Goal: Communication & Community: Answer question/provide support

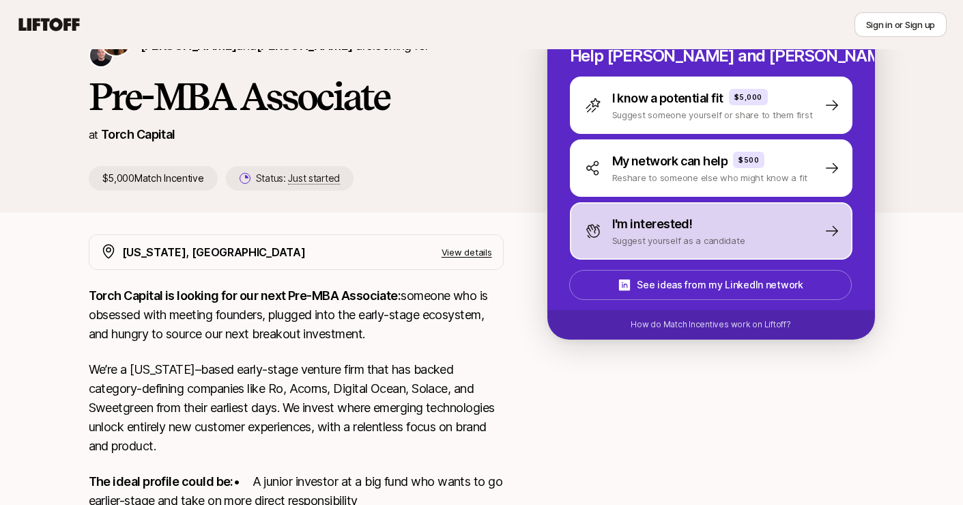
scroll to position [66, 0]
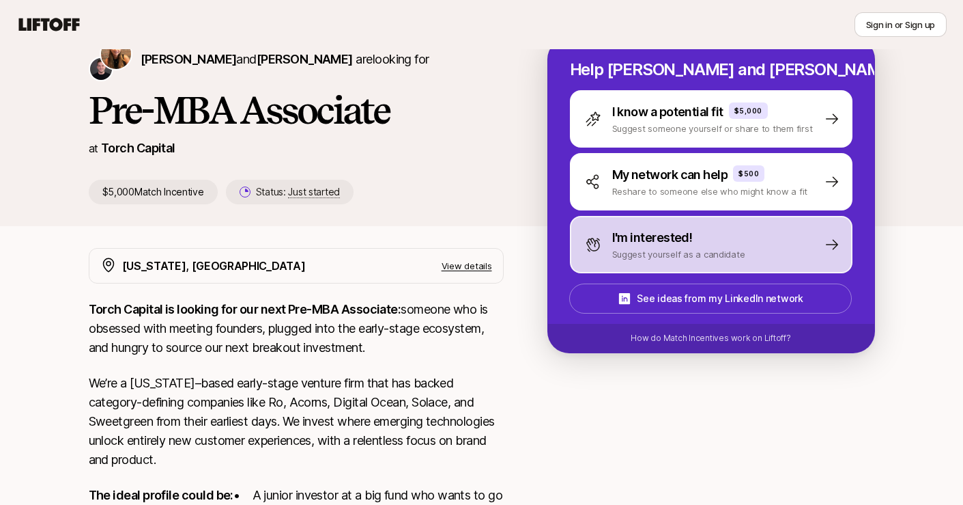
click at [708, 256] on p "Suggest yourself as a candidate" at bounding box center [678, 254] width 133 height 14
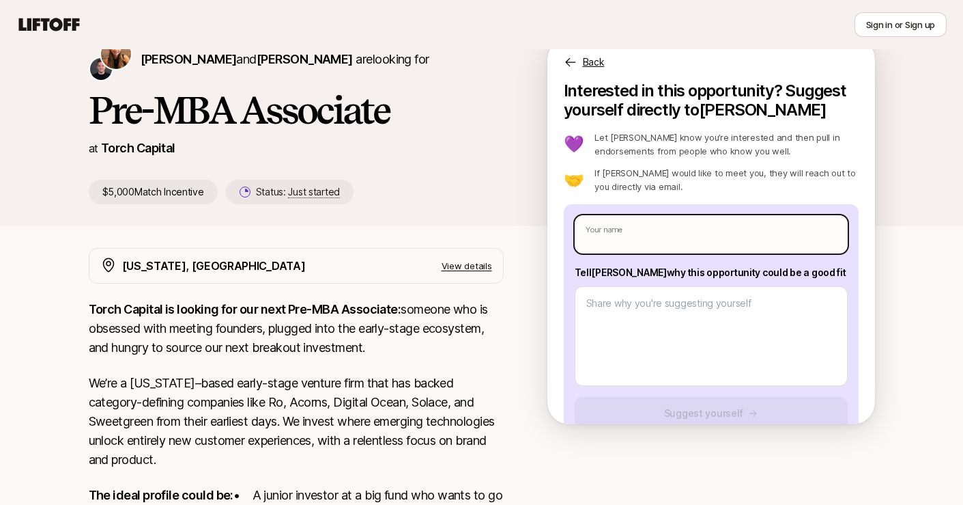
click at [664, 236] on input "text" at bounding box center [711, 234] width 273 height 38
type textarea "x"
type input "S"
type textarea "x"
type input "Sa"
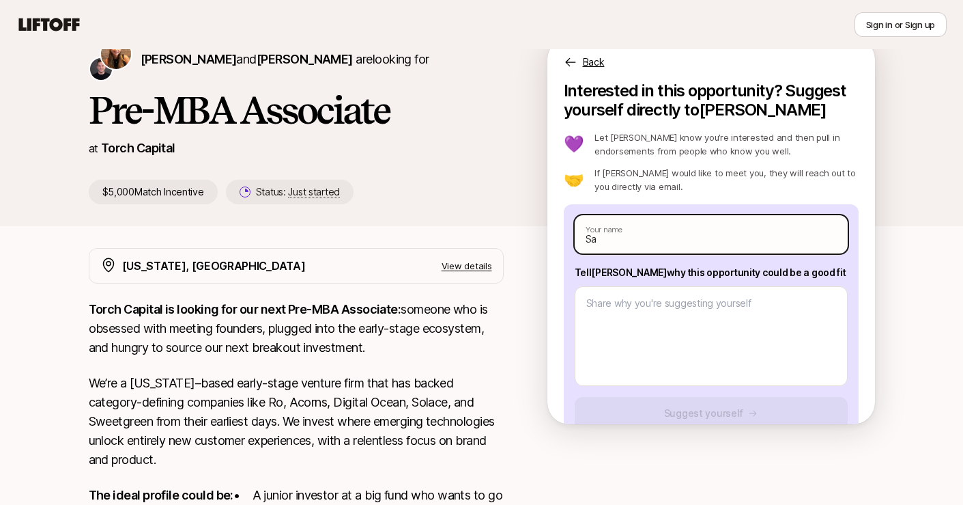
type textarea "x"
type input "[PERSON_NAME]"
type textarea "x"
type input "[PERSON_NAME]"
type textarea "x"
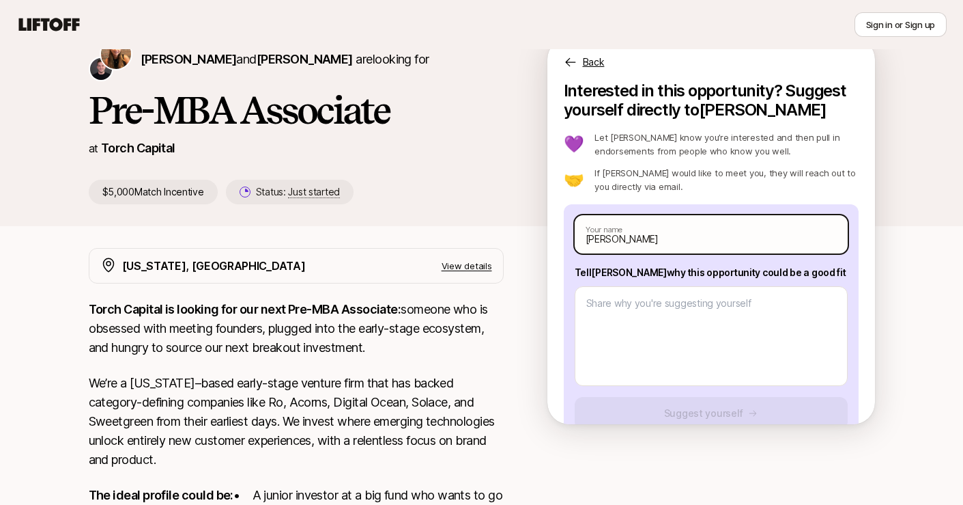
type input "[PERSON_NAME]"
type textarea "x"
type input "[PERSON_NAME]"
type textarea "x"
type input "[PERSON_NAME]"
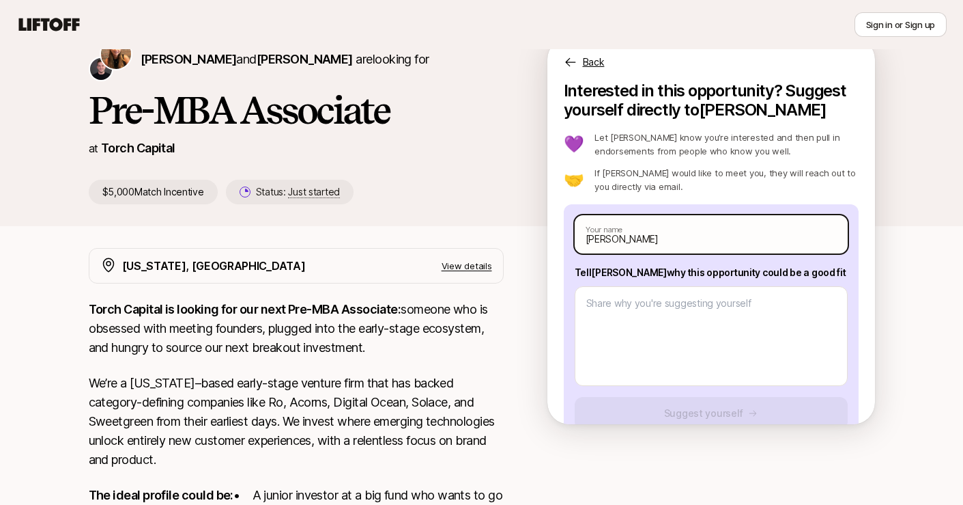
type textarea "x"
type input "[PERSON_NAME]"
type textarea "x"
type input "[PERSON_NAME]"
type textarea "x"
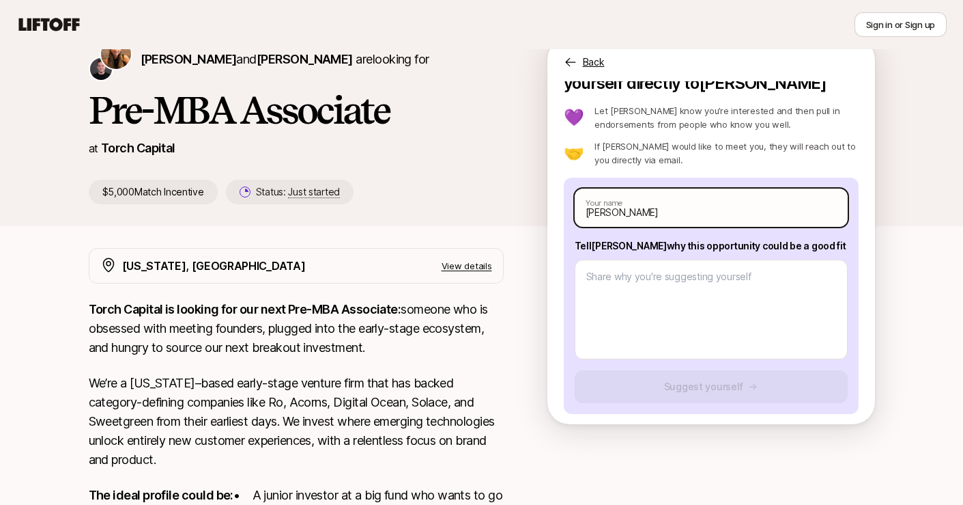
scroll to position [33, 0]
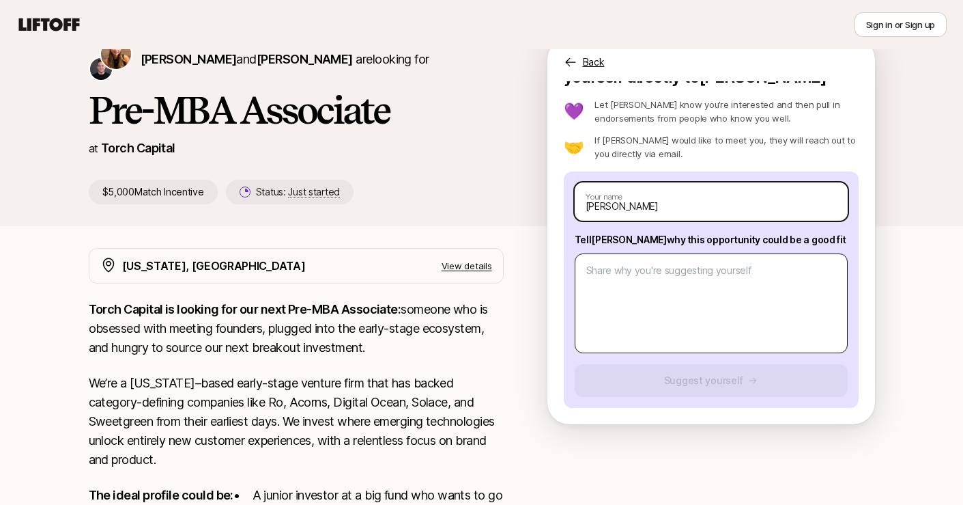
type input "[PERSON_NAME]"
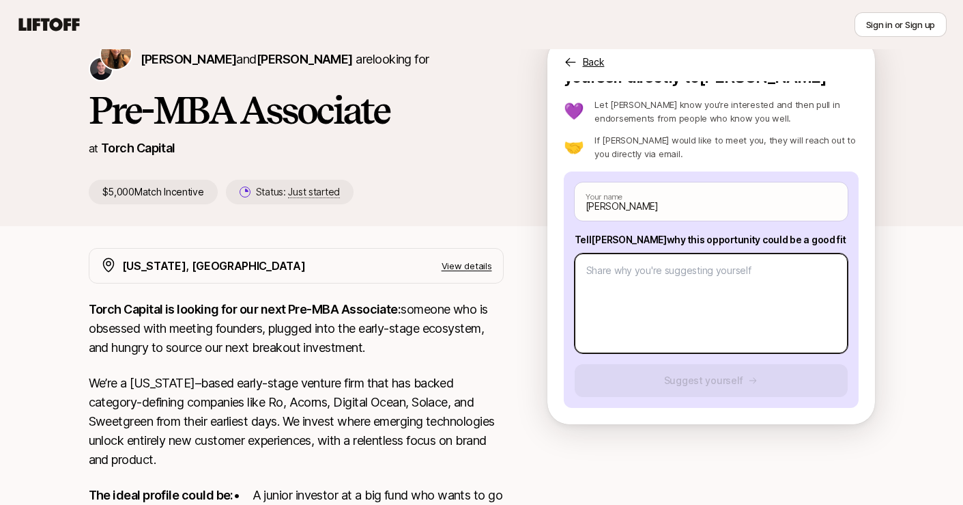
click at [682, 294] on textarea at bounding box center [711, 303] width 273 height 100
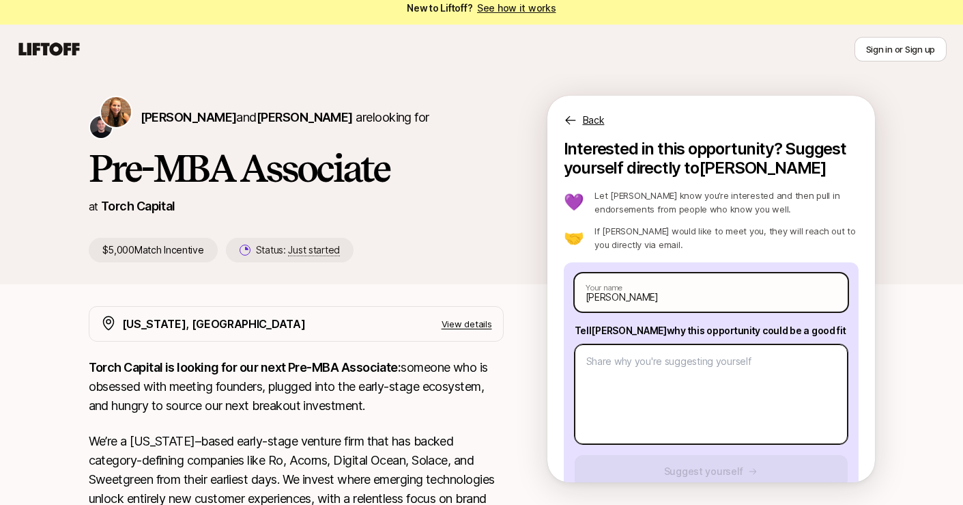
scroll to position [3, 0]
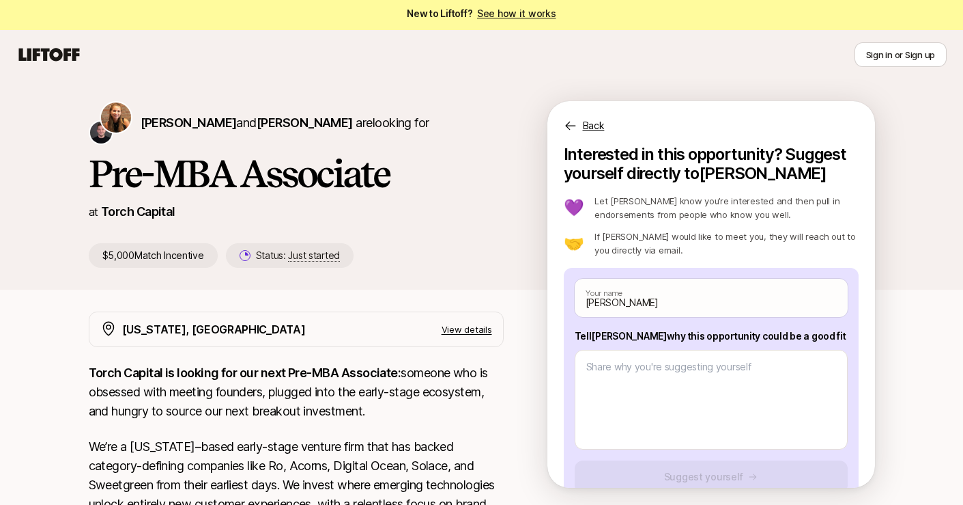
click at [595, 132] on p "Back" at bounding box center [594, 125] width 22 height 16
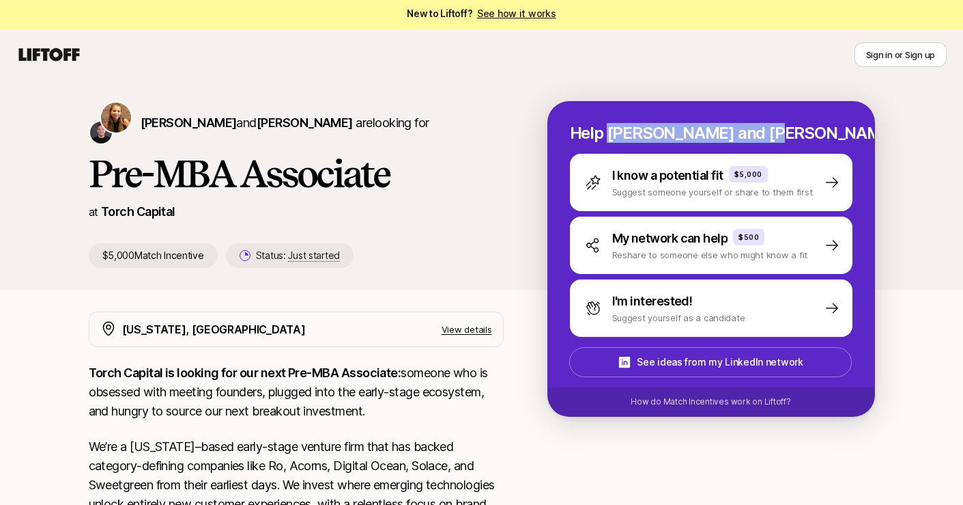
drag, startPoint x: 742, startPoint y: 133, endPoint x: 605, endPoint y: 133, distance: 136.6
click at [605, 133] on p "Help [PERSON_NAME] and [PERSON_NAME] hire" at bounding box center [711, 133] width 283 height 19
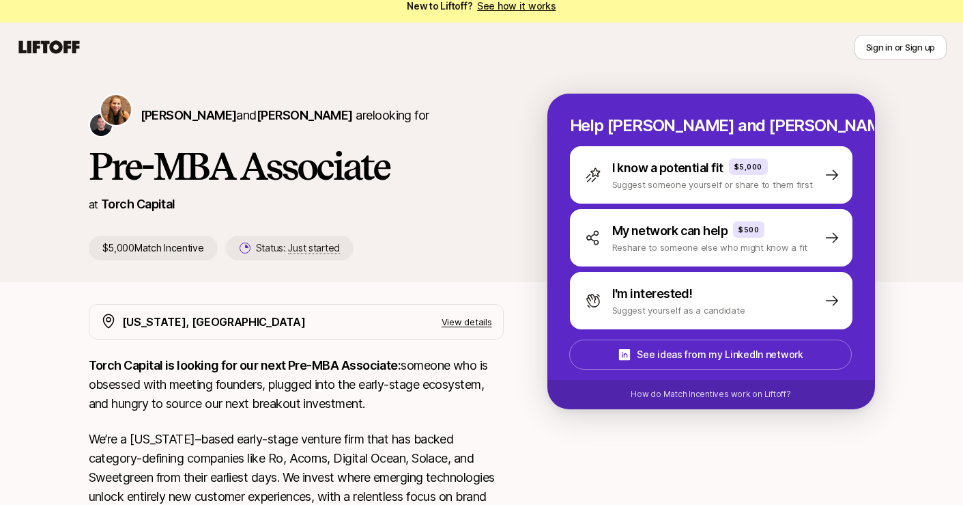
scroll to position [0, 0]
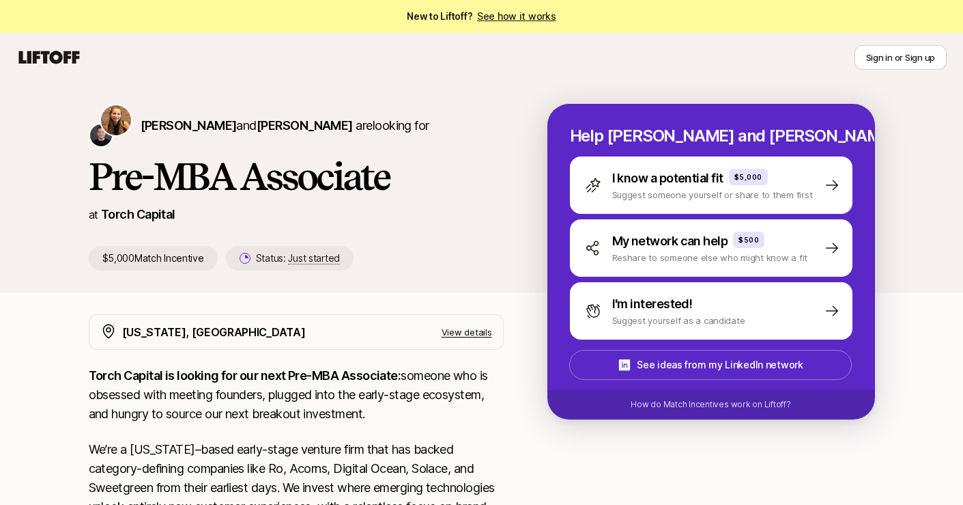
click at [528, 8] on span "New to Liftoff? See how it works" at bounding box center [481, 16] width 149 height 16
click at [526, 20] on link "See how it works" at bounding box center [516, 16] width 79 height 12
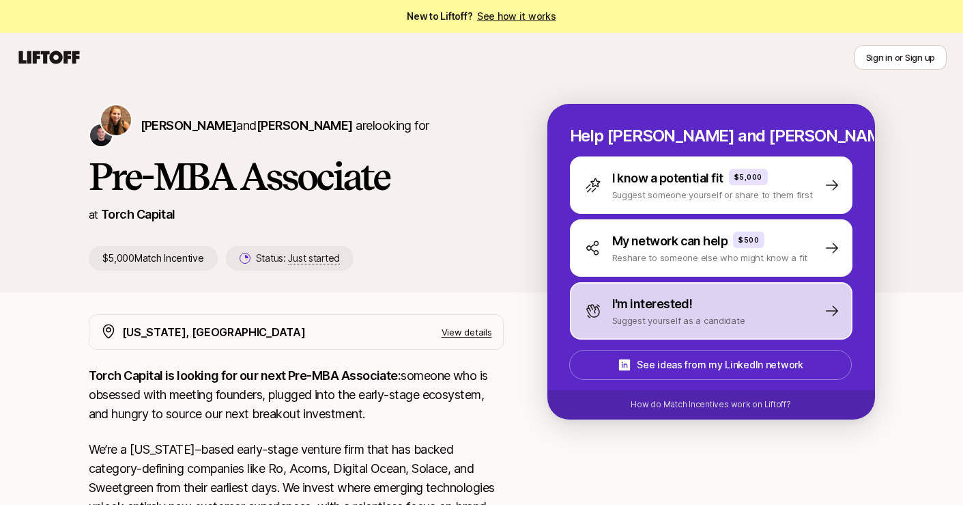
click at [776, 328] on div "I'm interested! Suggest yourself as a candidate" at bounding box center [711, 310] width 283 height 57
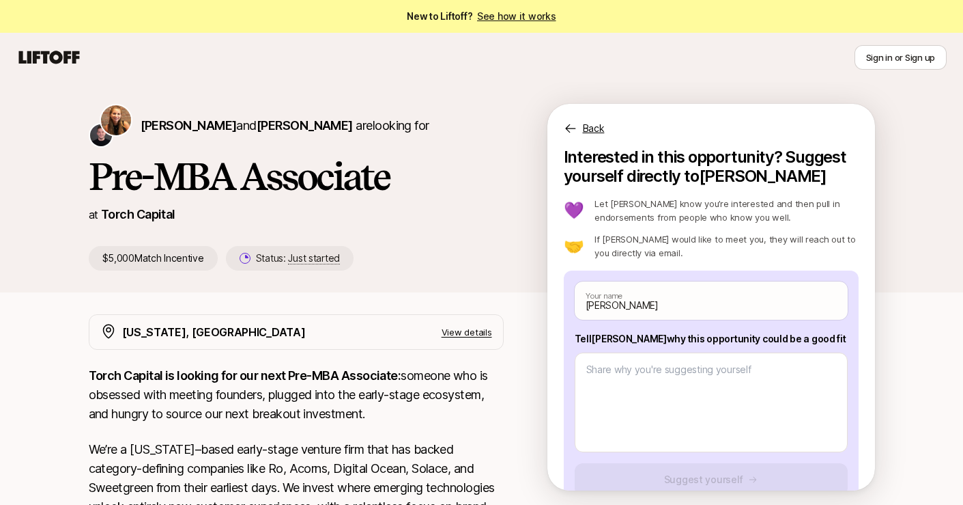
scroll to position [33, 0]
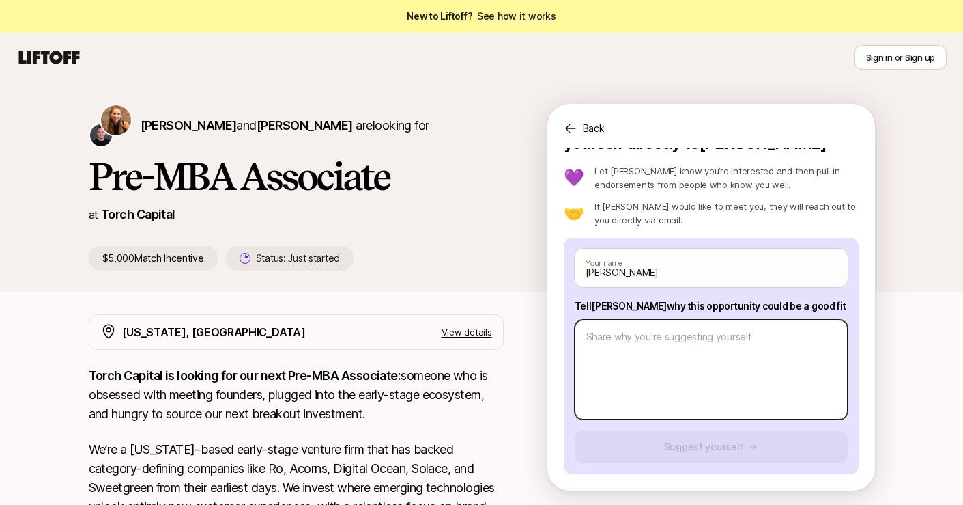
click at [741, 351] on textarea at bounding box center [711, 370] width 273 height 100
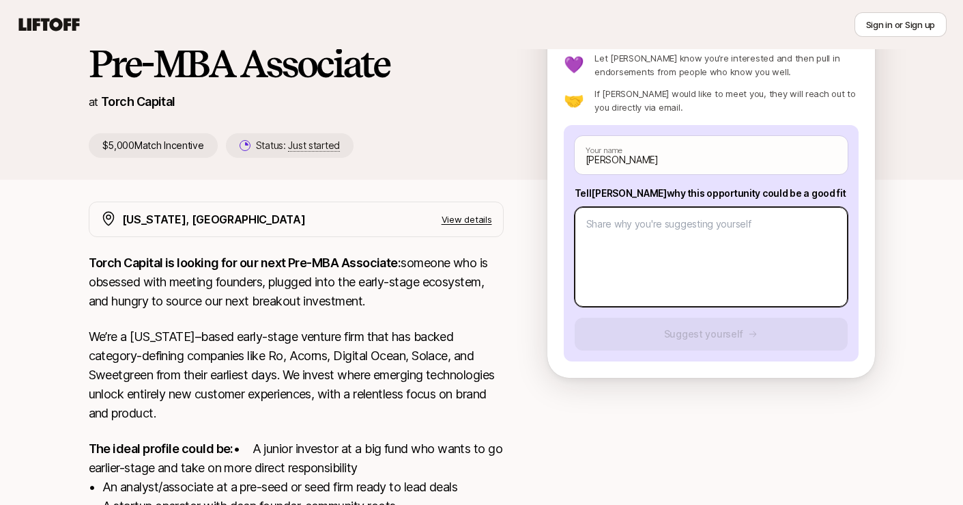
scroll to position [114, 0]
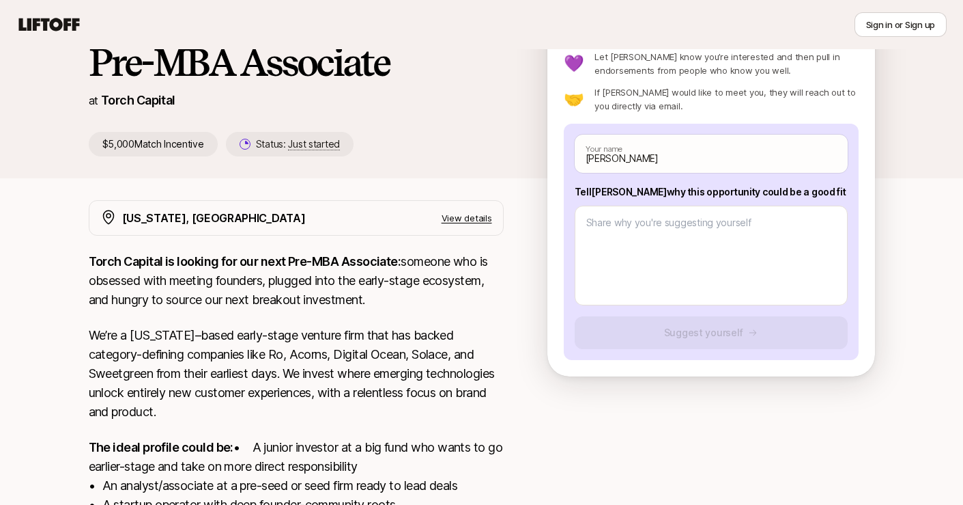
drag, startPoint x: 580, startPoint y: 188, endPoint x: 830, endPoint y: 189, distance: 250.6
click at [830, 189] on p "Tell [PERSON_NAME] why this opportunity could be a good fit" at bounding box center [711, 192] width 273 height 16
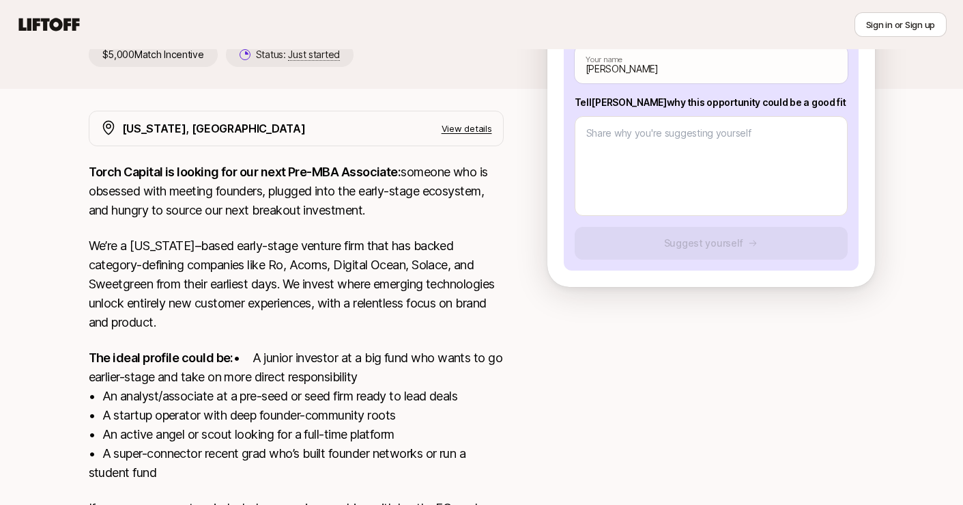
scroll to position [199, 0]
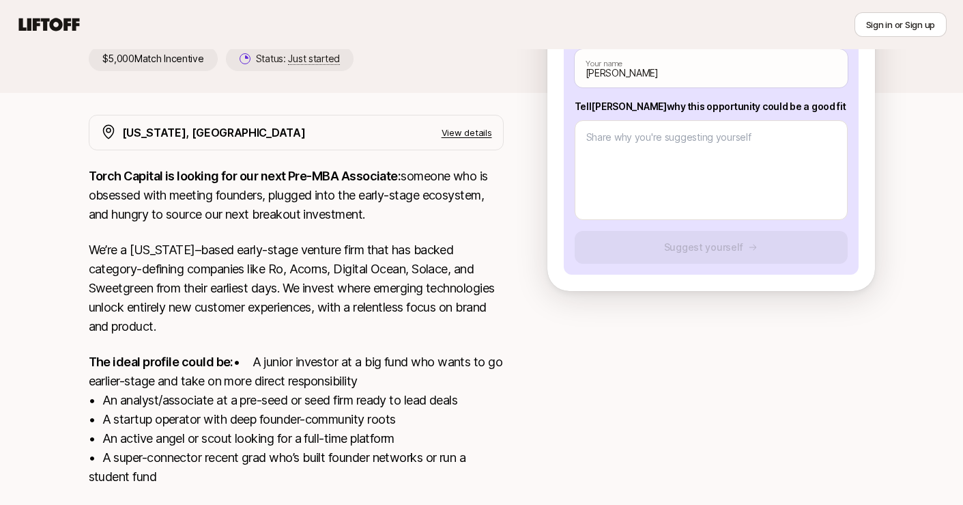
click at [474, 140] on div "[US_STATE], [GEOGRAPHIC_DATA] View details" at bounding box center [307, 133] width 370 height 18
click at [470, 135] on p "View details" at bounding box center [467, 133] width 51 height 14
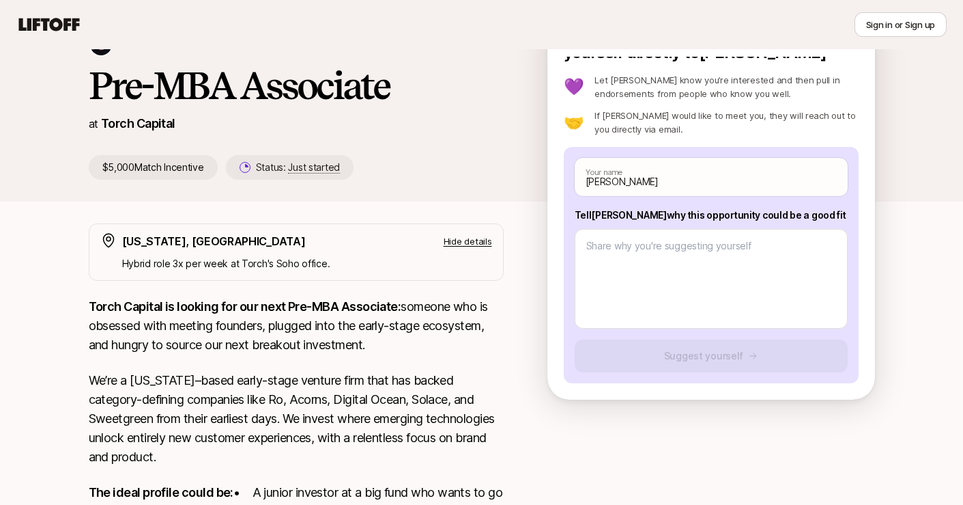
scroll to position [89, 0]
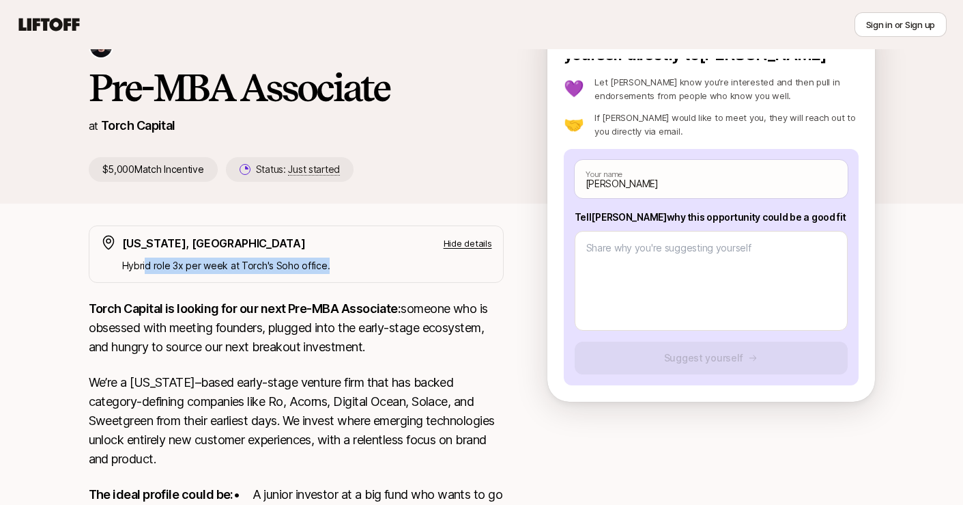
drag, startPoint x: 340, startPoint y: 262, endPoint x: 147, endPoint y: 262, distance: 192.5
click at [147, 262] on p "Hybrid role 3x per week at Torch's Soho office." at bounding box center [307, 265] width 370 height 16
drag, startPoint x: 138, startPoint y: 262, endPoint x: 394, endPoint y: 262, distance: 256.0
click at [394, 262] on p "Hybrid role 3x per week at Torch's Soho office." at bounding box center [307, 265] width 370 height 16
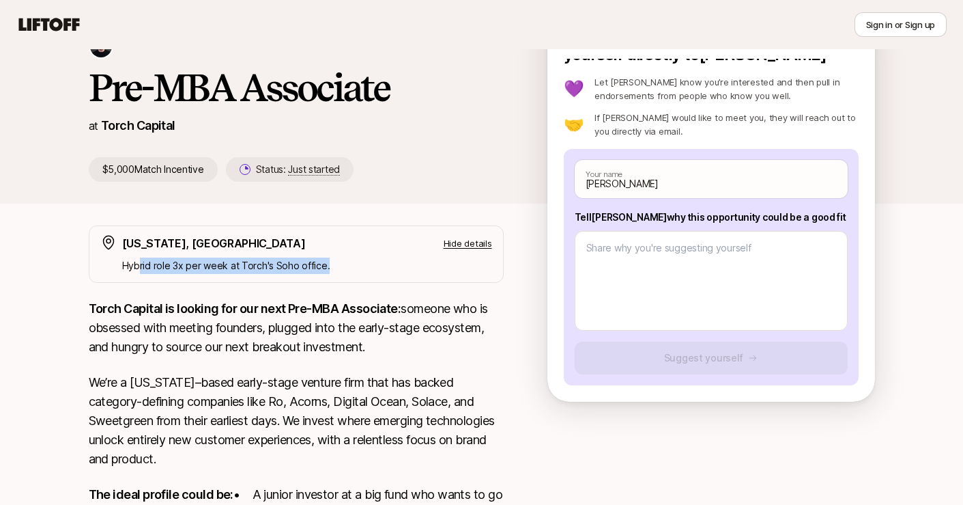
click at [394, 262] on p "Hybrid role 3x per week at Torch's Soho office." at bounding box center [307, 265] width 370 height 16
drag, startPoint x: 394, startPoint y: 262, endPoint x: 154, endPoint y: 262, distance: 240.3
click at [154, 262] on p "Hybrid role 3x per week at Torch's Soho office." at bounding box center [307, 265] width 370 height 16
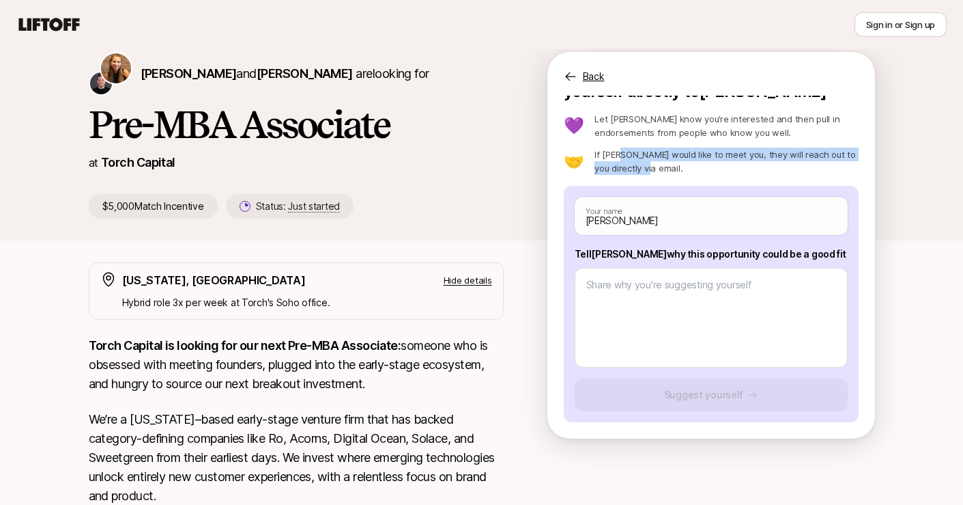
drag, startPoint x: 643, startPoint y: 167, endPoint x: 615, endPoint y: 155, distance: 30.6
click at [615, 155] on p "If [PERSON_NAME] would like to meet you, they will reach out to you directly vi…" at bounding box center [727, 160] width 264 height 27
drag, startPoint x: 615, startPoint y: 155, endPoint x: 633, endPoint y: 165, distance: 20.5
click at [633, 165] on p "If [PERSON_NAME] would like to meet you, they will reach out to you directly vi…" at bounding box center [727, 160] width 264 height 27
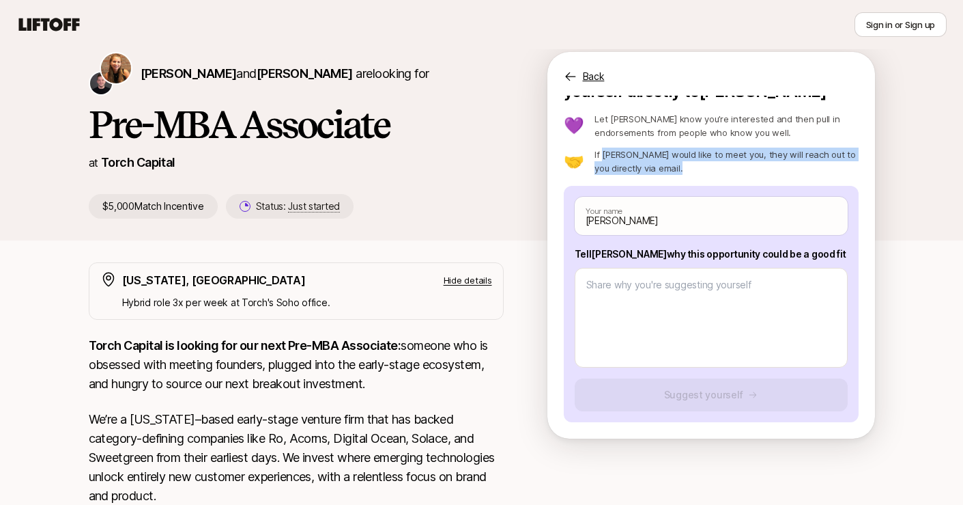
click at [633, 165] on p "If [PERSON_NAME] would like to meet you, they will reach out to you directly vi…" at bounding box center [727, 160] width 264 height 27
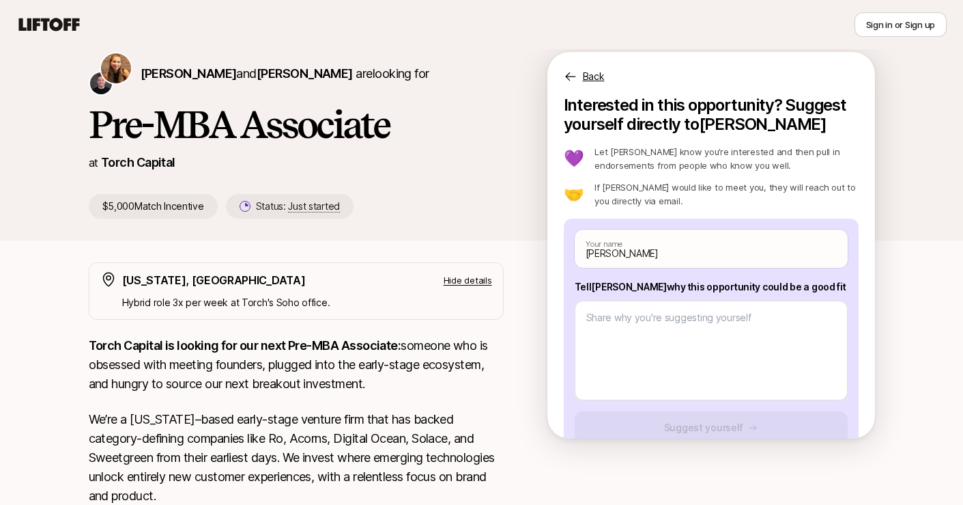
scroll to position [33, 0]
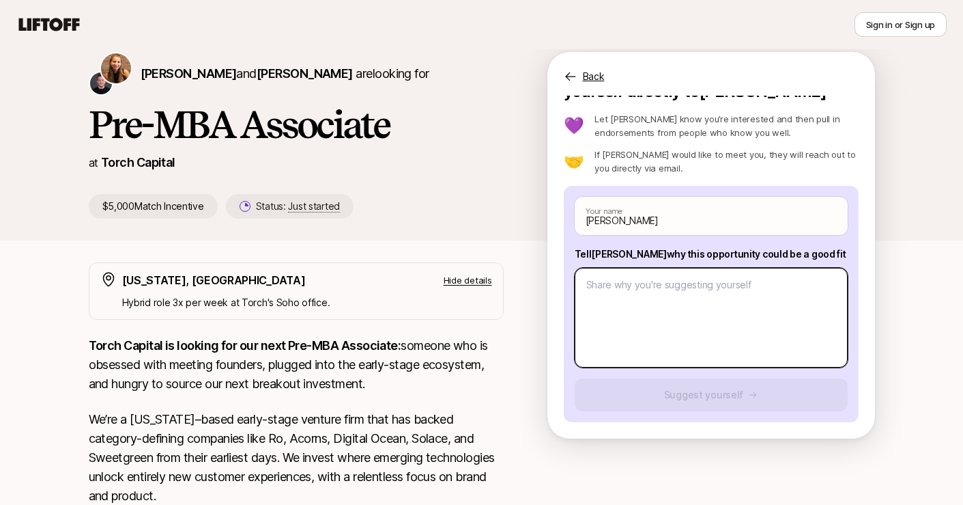
click at [663, 329] on textarea at bounding box center [711, 318] width 273 height 100
type textarea "x"
type textarea "H"
type textarea "x"
type textarea "Hi"
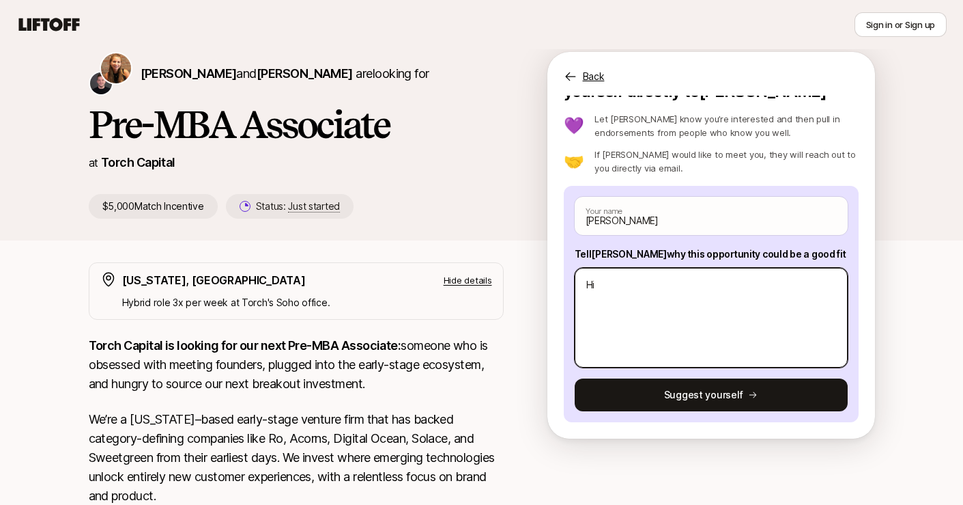
type textarea "x"
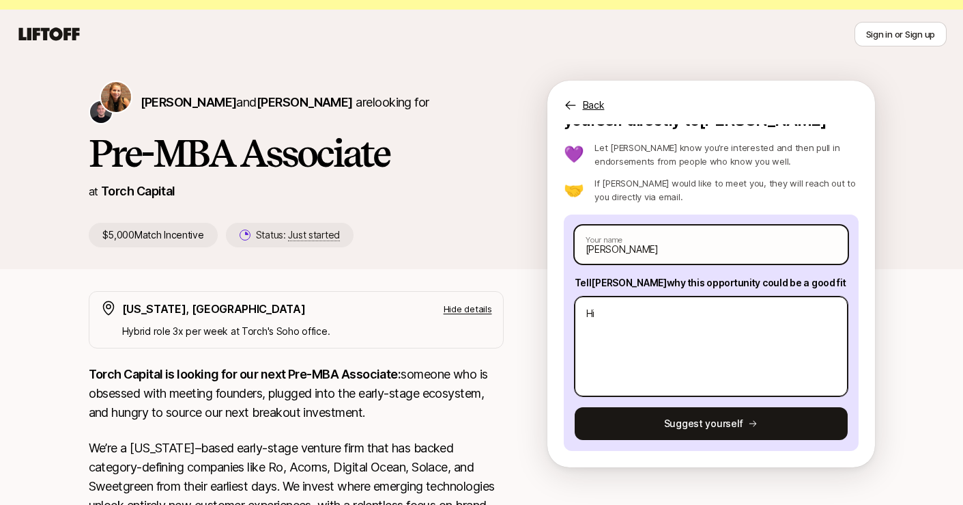
scroll to position [0, 0]
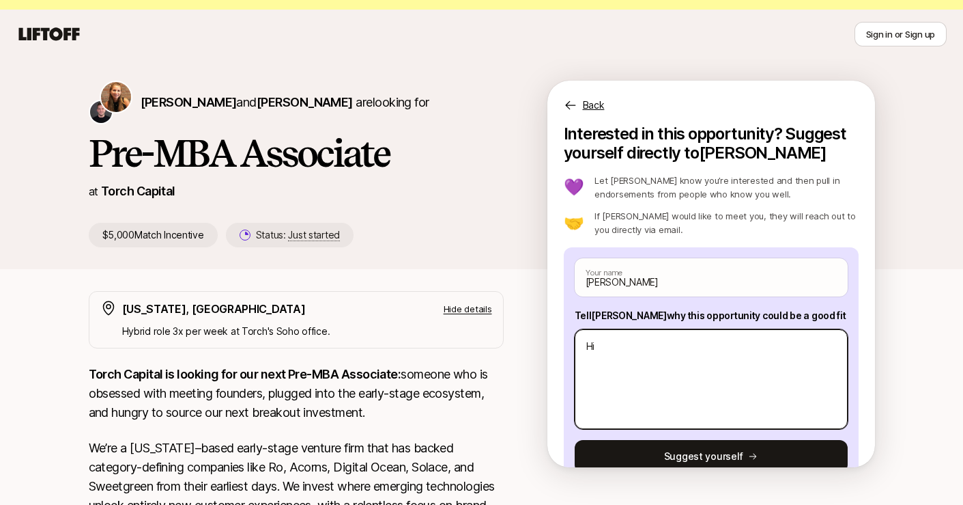
type textarea "Hi"
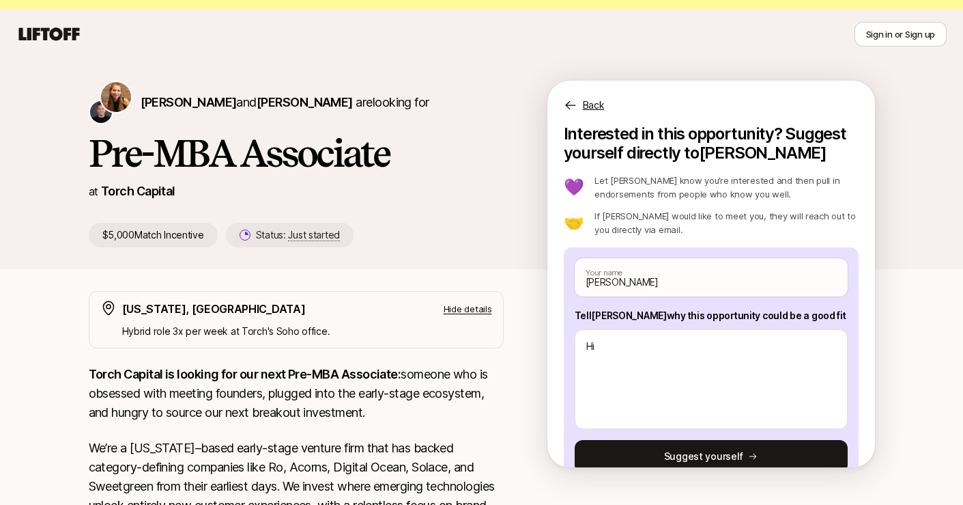
click at [588, 111] on p "Back" at bounding box center [594, 105] width 22 height 16
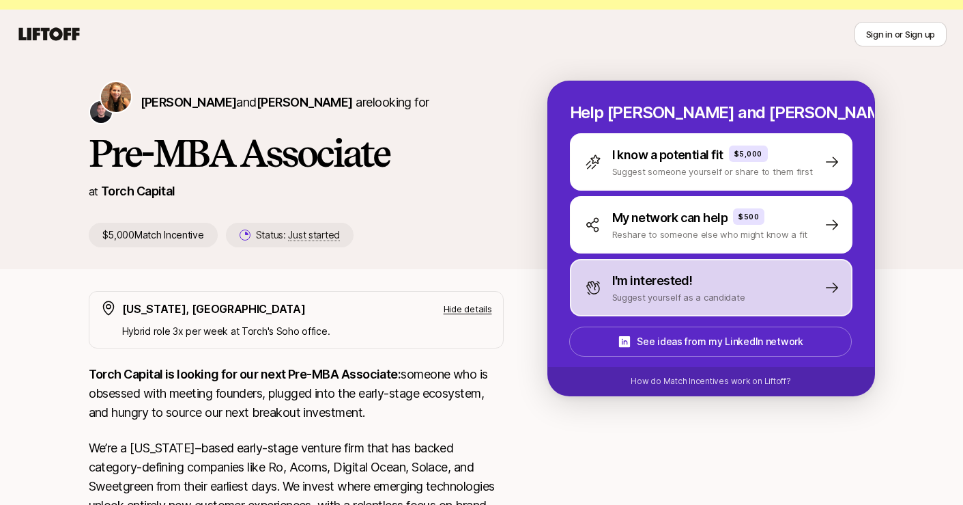
click at [732, 282] on div "I'm interested!" at bounding box center [678, 280] width 133 height 19
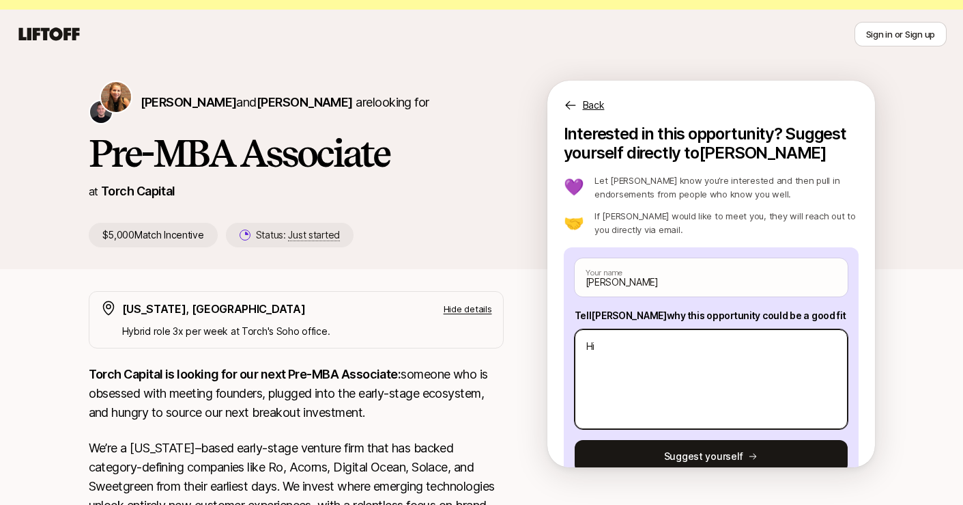
click at [703, 339] on textarea "Hi" at bounding box center [711, 379] width 273 height 100
type textarea "x"
type textarea "Hi"
type textarea "x"
type textarea "Hi"
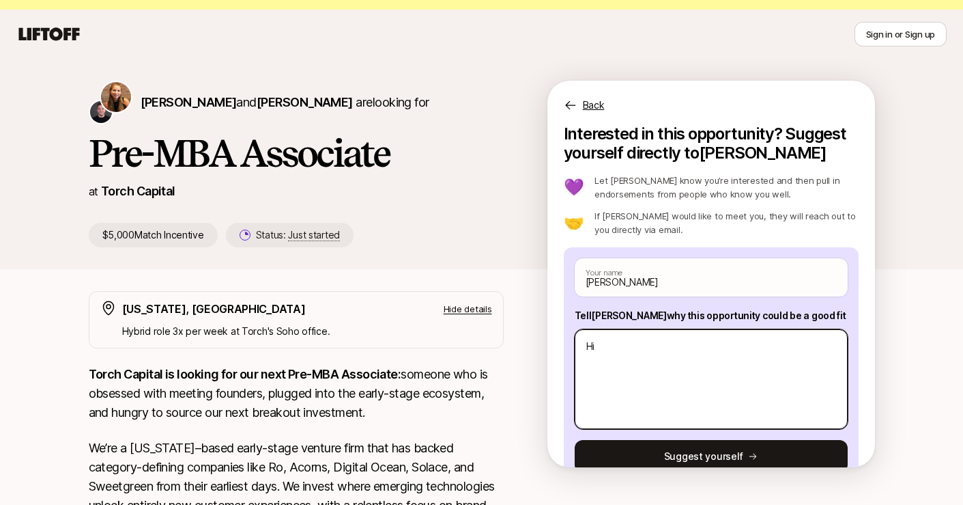
type textarea "x"
type textarea "Hi"
type textarea "x"
type textarea "Hi"
type textarea "x"
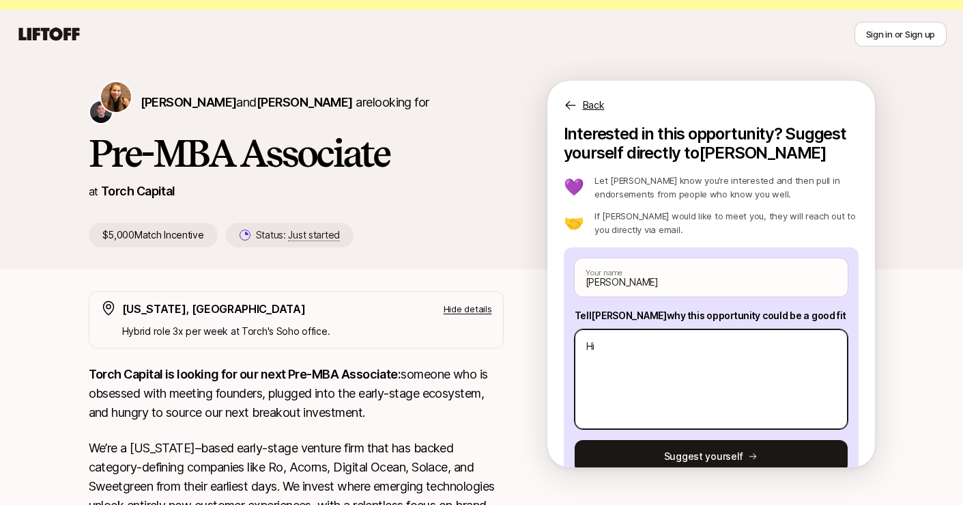
type textarea "Hi"
type textarea "x"
type textarea "Hi"
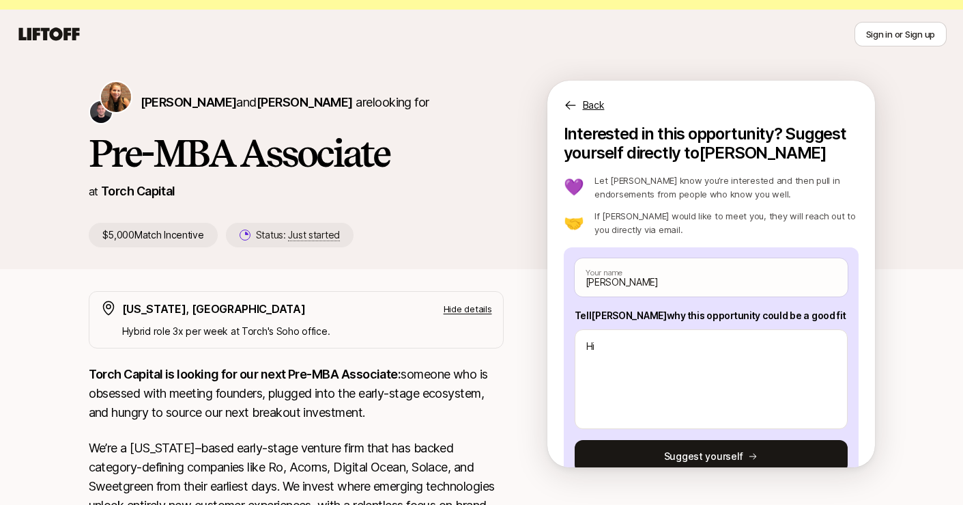
click at [388, 103] on p "[PERSON_NAME] and [PERSON_NAME] are looking for" at bounding box center [285, 102] width 289 height 19
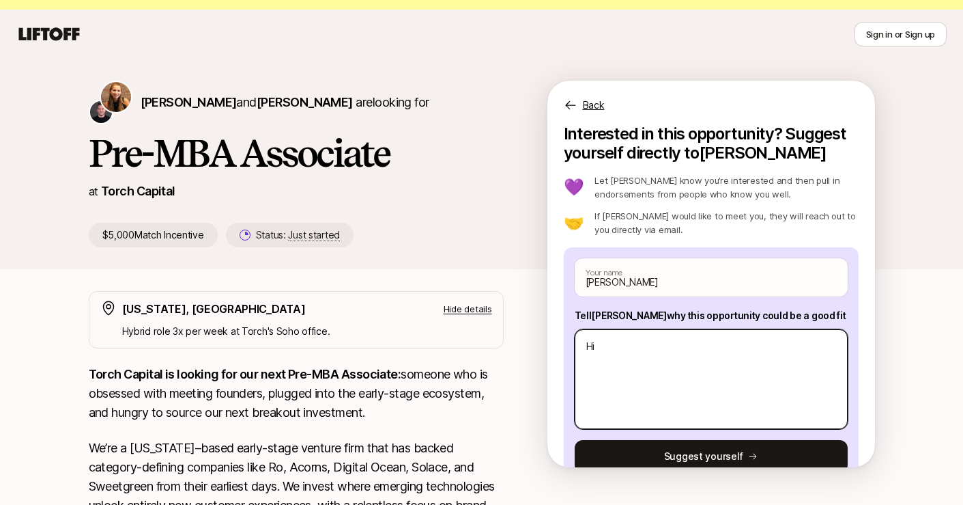
click at [649, 352] on textarea "Hi" at bounding box center [711, 379] width 273 height 100
type textarea "x"
type textarea "Hi K"
type textarea "x"
type textarea "Hi [PERSON_NAME]"
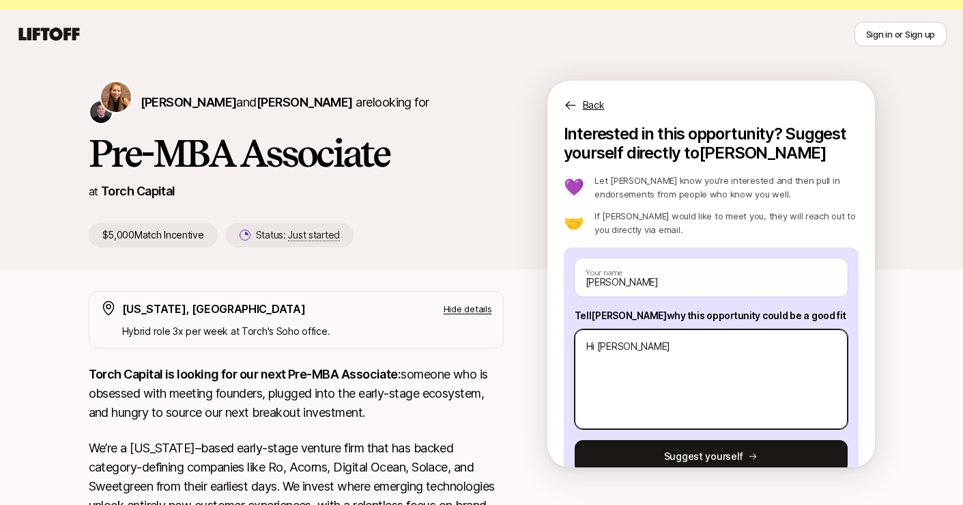
type textarea "x"
type textarea "Hi [PERSON_NAME]"
type textarea "x"
type textarea "Hi [PERSON_NAME]"
type textarea "x"
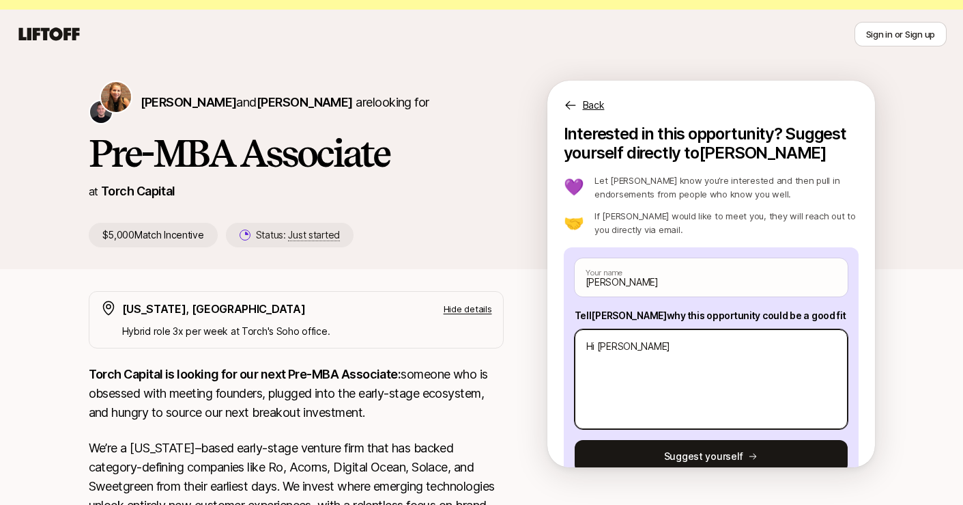
type textarea "Hi [PERSON_NAME]"
type textarea "x"
type textarea "Hi [PERSON_NAME]"
type textarea "x"
type textarea "Hi [PERSON_NAME]"
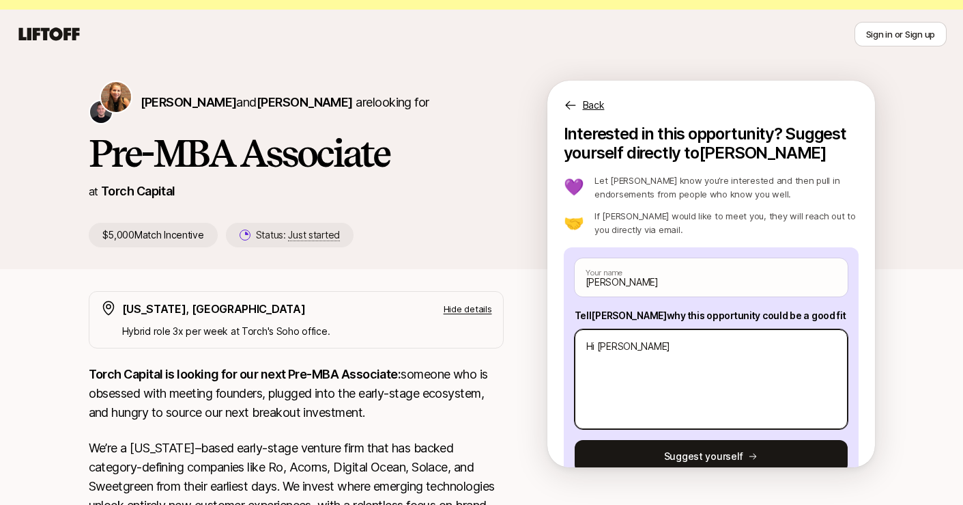
type textarea "x"
type textarea "Hi [PERSON_NAME] an"
type textarea "x"
type textarea "Hi [PERSON_NAME] and"
type textarea "x"
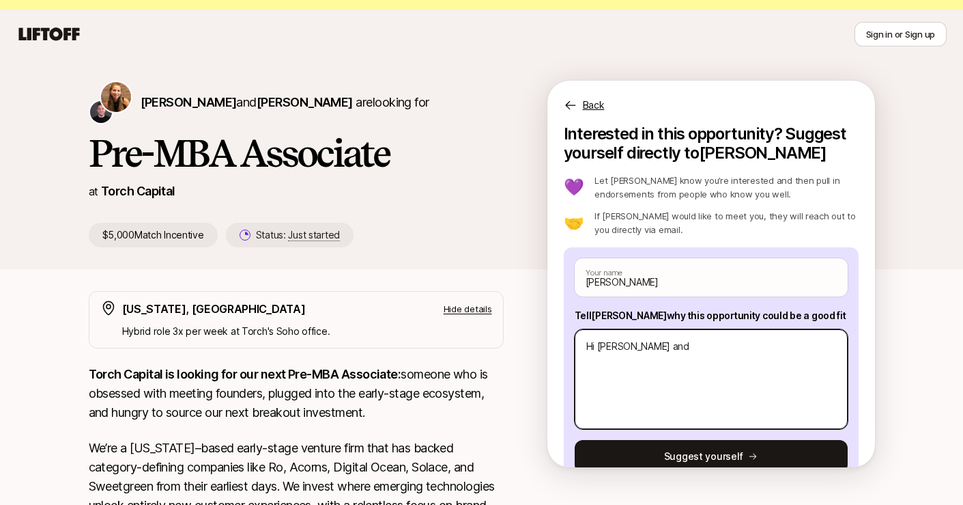
type textarea "Hi [PERSON_NAME] and"
type textarea "x"
type textarea "Hi [PERSON_NAME] and CH"
type textarea "x"
type textarea "Hi [PERSON_NAME] and CHi"
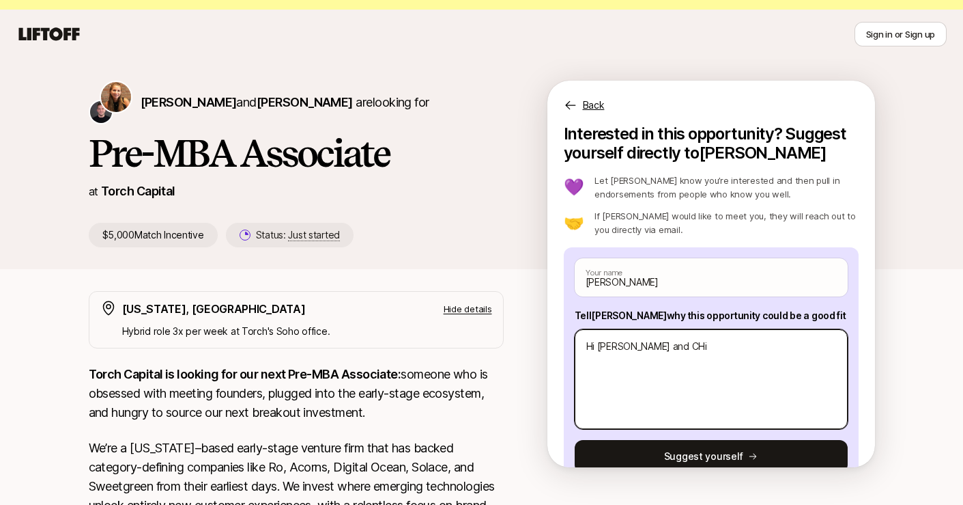
type textarea "x"
type textarea "Hi [PERSON_NAME] and [PERSON_NAME]"
type textarea "x"
type textarea "Hi [PERSON_NAME] and CHi"
type textarea "x"
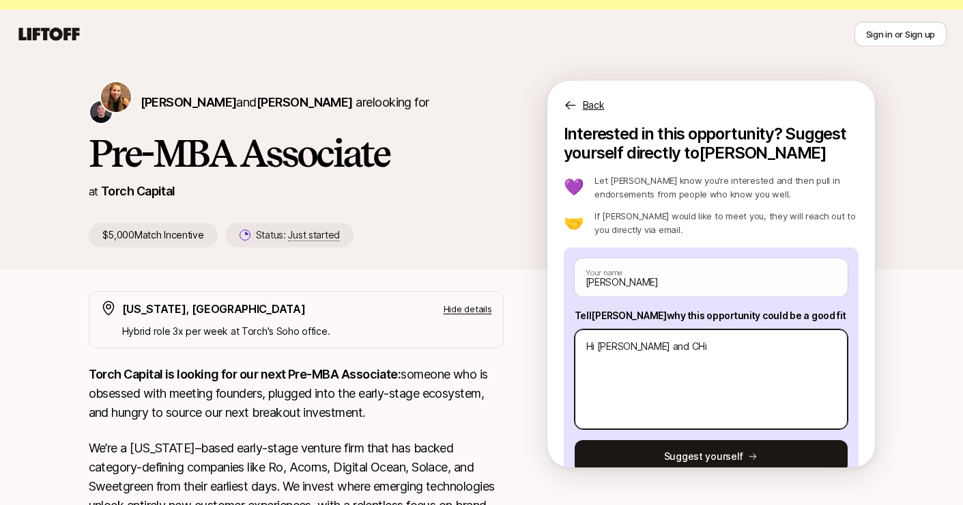
type textarea "Hi [PERSON_NAME] and CH"
type textarea "x"
type textarea "Hi [PERSON_NAME] and C"
type textarea "x"
type textarea "Hi [PERSON_NAME] and [PERSON_NAME]"
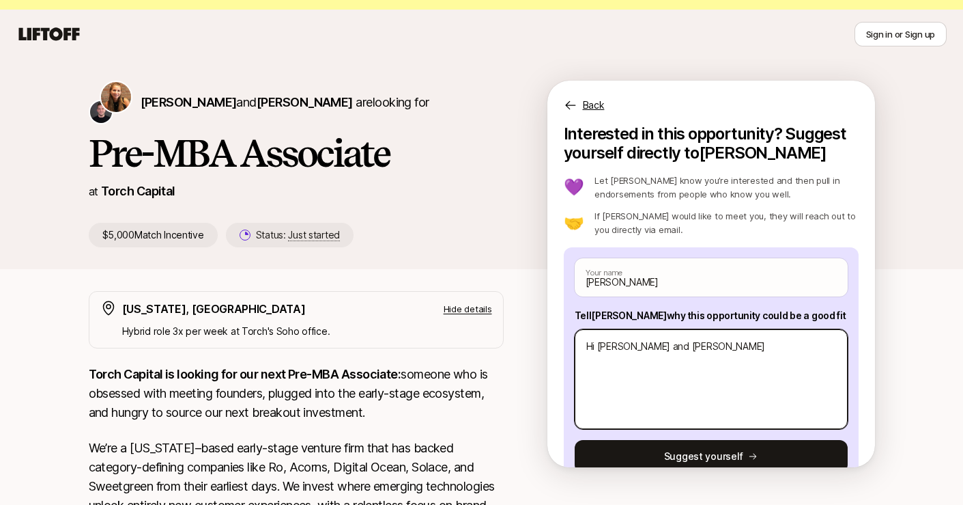
type textarea "x"
type textarea "Hi [PERSON_NAME] and [PERSON_NAME]"
type textarea "x"
type textarea "Hi [PERSON_NAME] and [PERSON_NAME]"
type textarea "x"
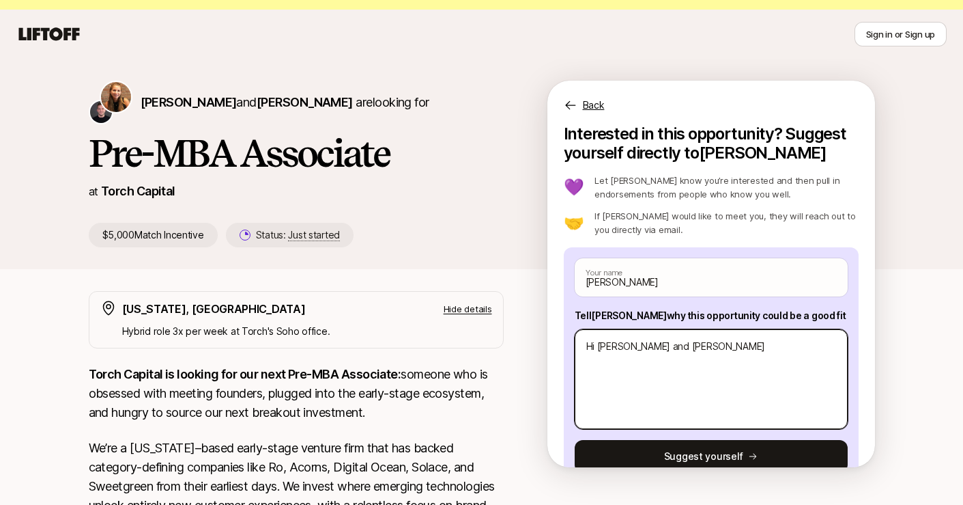
type textarea "Hi [PERSON_NAME] and [PERSON_NAME]"
type textarea "x"
type textarea "Hi [PERSON_NAME] and [PERSON_NAME],"
type textarea "x"
type textarea "Hi [PERSON_NAME] and [PERSON_NAME],"
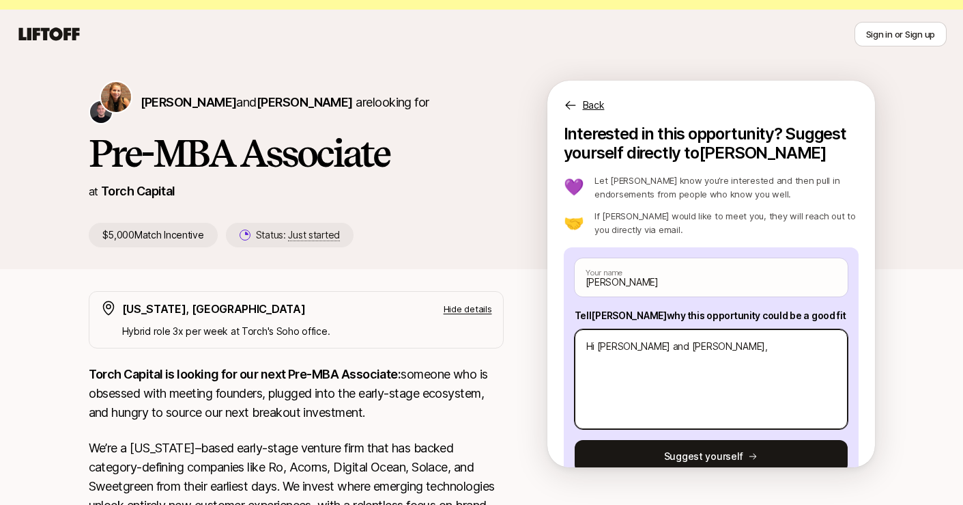
type textarea "x"
type textarea "Hi [PERSON_NAME] and [PERSON_NAME],"
type textarea "x"
type textarea "Hi [PERSON_NAME] and [PERSON_NAME], I"
type textarea "x"
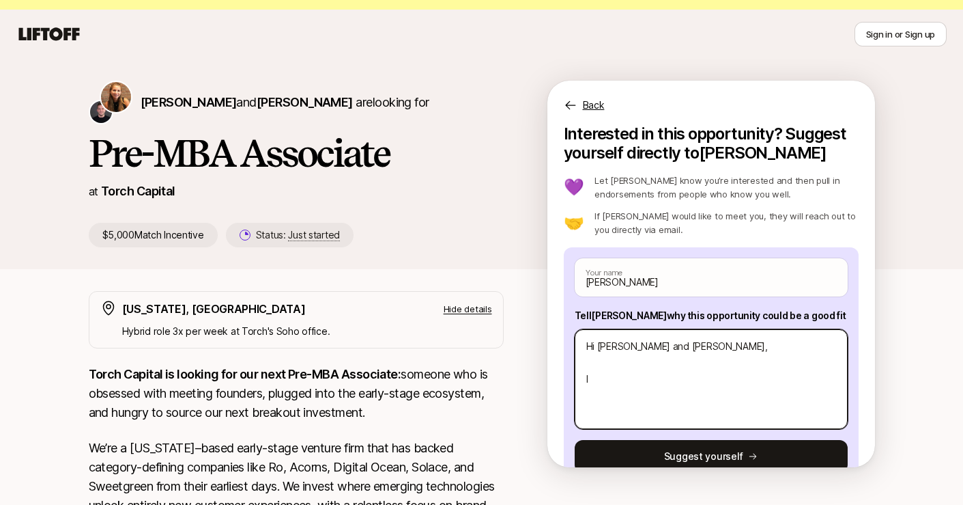
type textarea "Hi [PERSON_NAME] and [PERSON_NAME], I"
type textarea "x"
type textarea "Hi [PERSON_NAME] and [PERSON_NAME], I"
type textarea "x"
type textarea "Hi [PERSON_NAME] and [PERSON_NAME],"
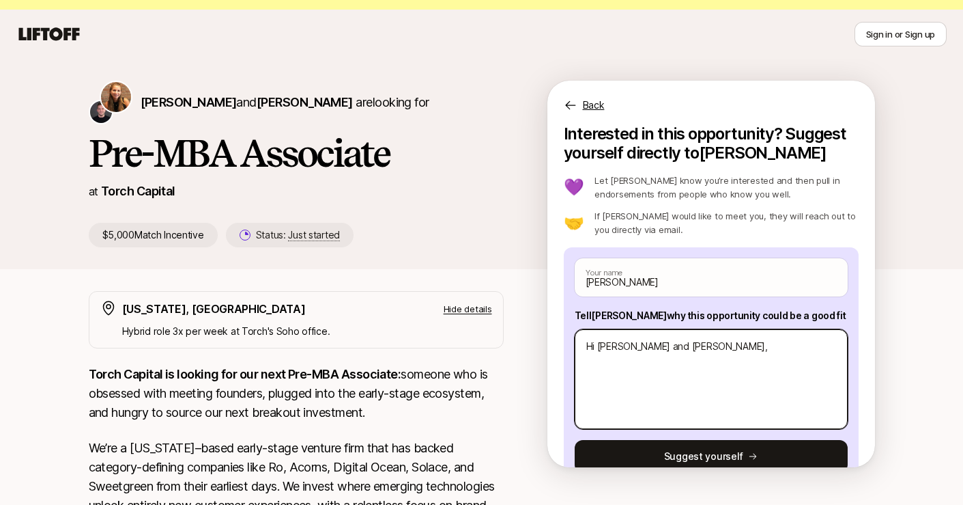
type textarea "x"
type textarea "Hi [PERSON_NAME] and [PERSON_NAME],"
type textarea "x"
type textarea "Hi [PERSON_NAME] and [PERSON_NAME],"
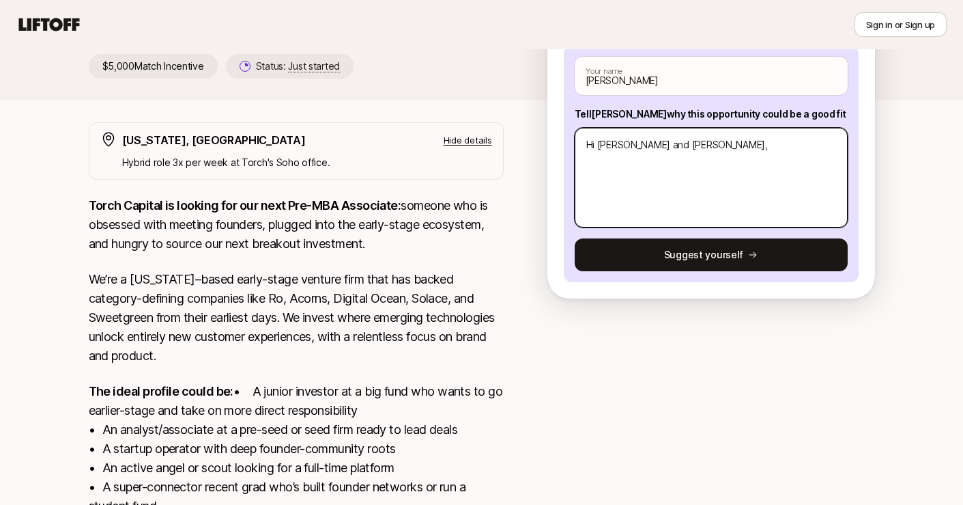
scroll to position [209, 0]
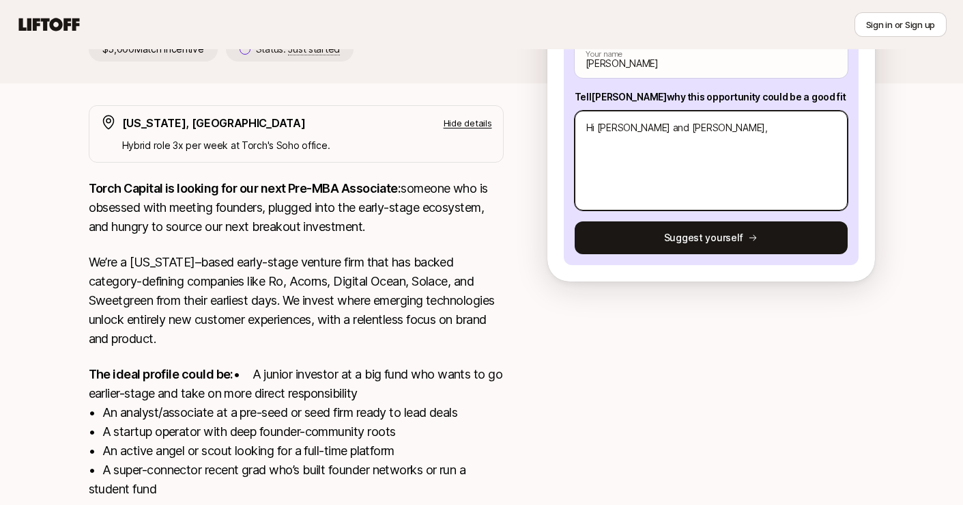
type textarea "x"
type textarea "Hi [PERSON_NAME] and [PERSON_NAME], 1"
type textarea "x"
type textarea "Hi [PERSON_NAME] and [PERSON_NAME], 1,"
type textarea "x"
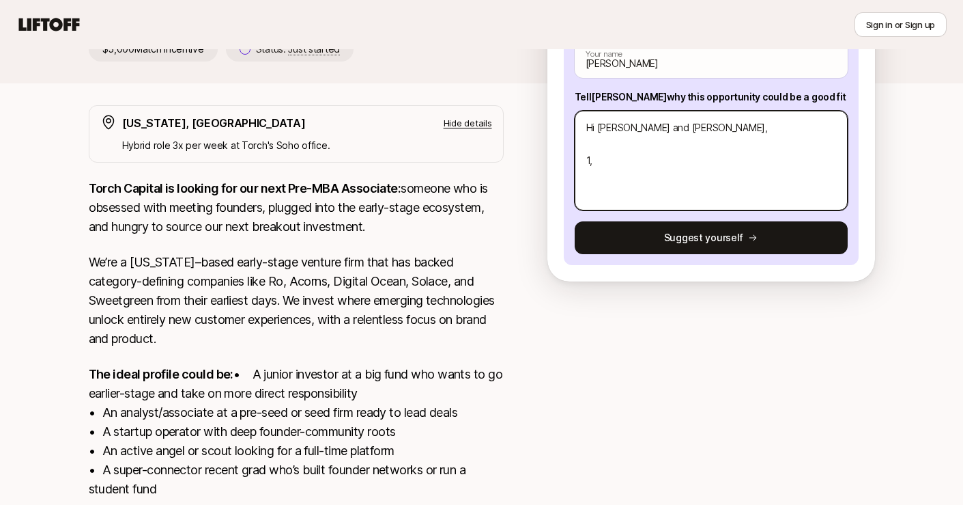
type textarea "Hi [PERSON_NAME] and [PERSON_NAME], 1,"
type textarea "x"
type textarea "Hi [PERSON_NAME] and [PERSON_NAME], 1,"
type textarea "x"
type textarea "Hi [PERSON_NAME] and [PERSON_NAME], 1"
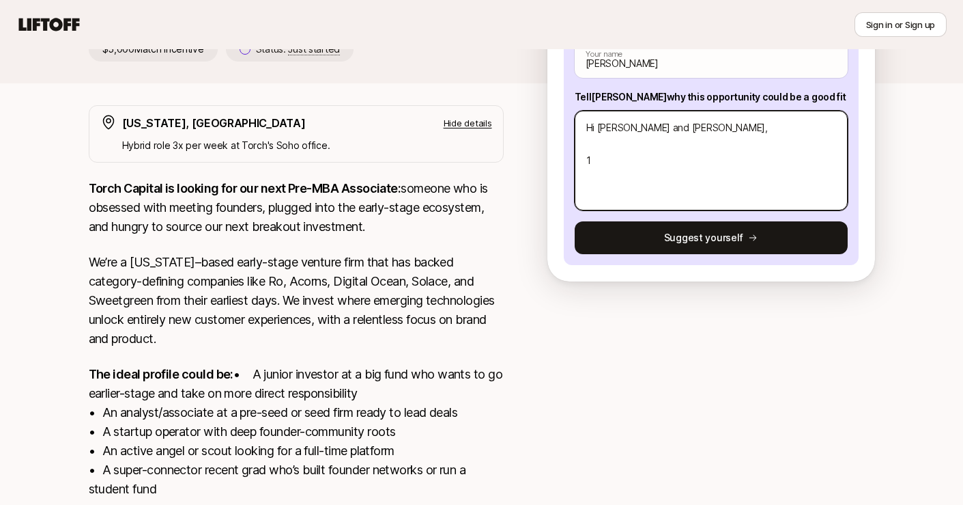
type textarea "x"
type textarea "Hi [PERSON_NAME] and [PERSON_NAME],"
type textarea "x"
type textarea "Hi [PERSON_NAME] and [PERSON_NAME], W"
type textarea "x"
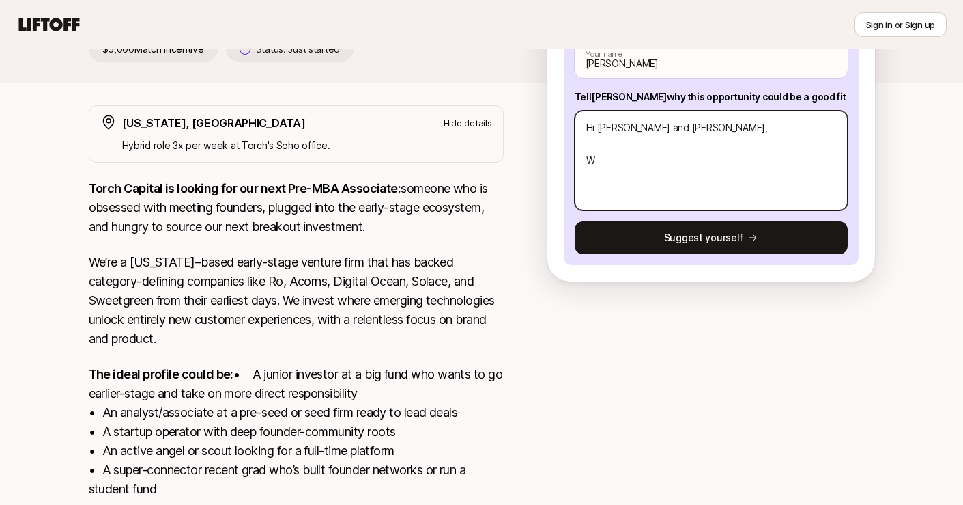
type textarea "Hi [PERSON_NAME] and [PERSON_NAME], Wh"
type textarea "x"
type textarea "Hi [PERSON_NAME] and [PERSON_NAME], Wha"
type textarea "x"
type textarea "Hi [PERSON_NAME] and [PERSON_NAME], What"
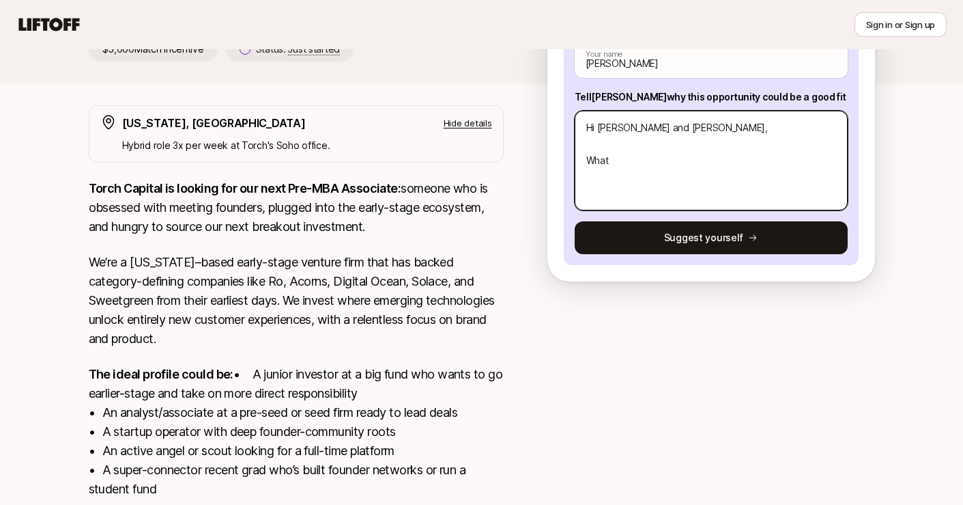
type textarea "x"
type textarea "Hi [PERSON_NAME] and [PERSON_NAME], What"
type textarea "x"
type textarea "Hi [PERSON_NAME] and [PERSON_NAME], What"
type textarea "x"
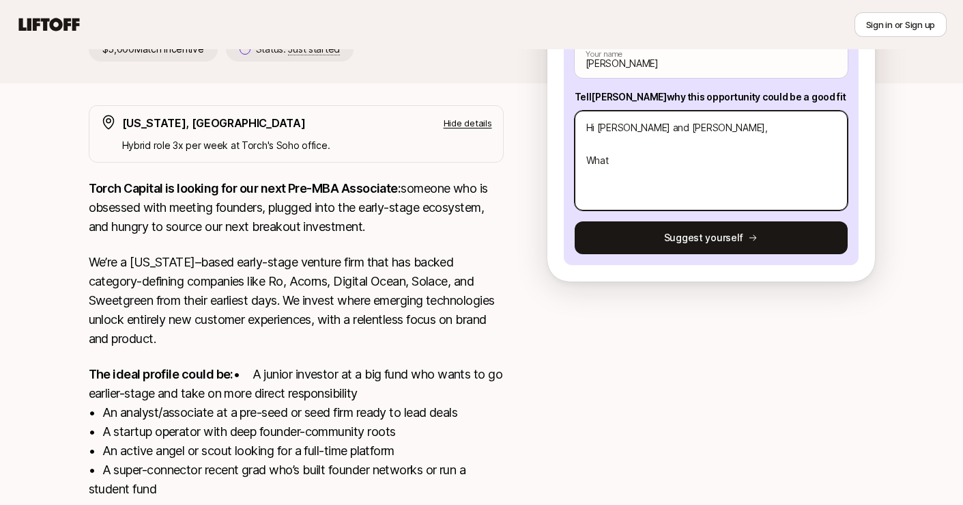
type textarea "Hi [PERSON_NAME] and [PERSON_NAME], What a"
type textarea "x"
type textarea "Hi [PERSON_NAME] and [PERSON_NAME], What ar"
type textarea "x"
type textarea "Hi [PERSON_NAME] and [PERSON_NAME], What are"
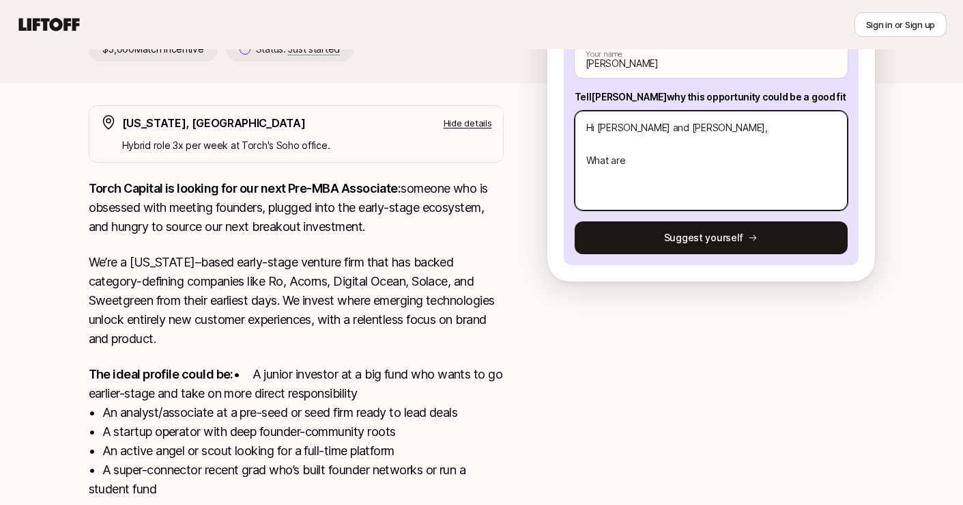
type textarea "x"
type textarea "Hi [PERSON_NAME] and [PERSON_NAME], What are"
type textarea "x"
type textarea "Hi [PERSON_NAME] and [PERSON_NAME], What are so"
type textarea "x"
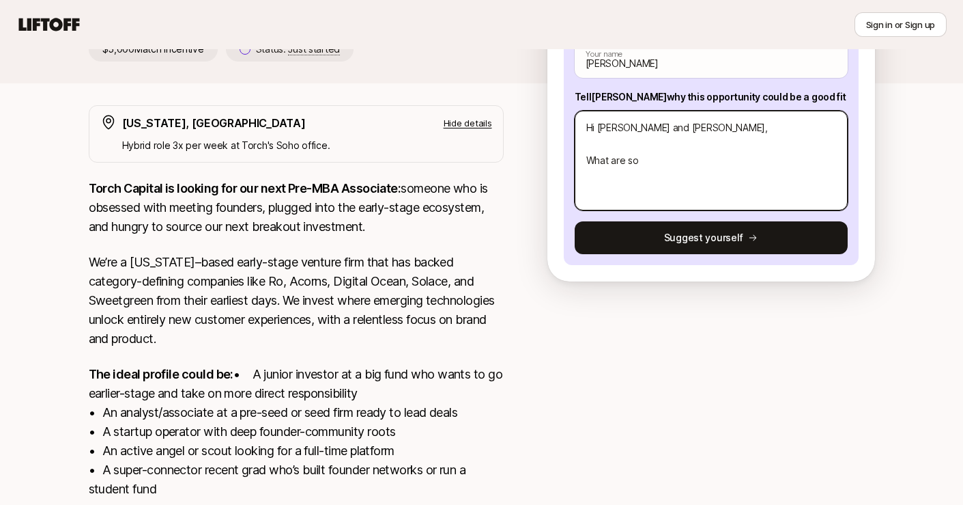
type textarea "Hi [PERSON_NAME] and [PERSON_NAME], What are som"
type textarea "x"
type textarea "Hi [PERSON_NAME] and [PERSON_NAME], What are some"
type textarea "x"
type textarea "Hi [PERSON_NAME] and [PERSON_NAME], What are some"
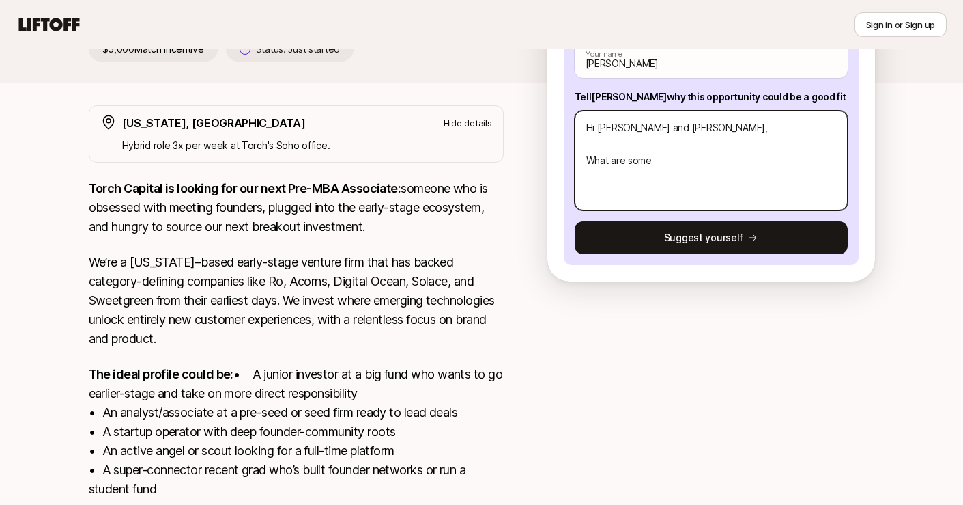
type textarea "x"
type textarea "Hi [PERSON_NAME] and [PERSON_NAME], What are some o"
type textarea "x"
type textarea "Hi [PERSON_NAME] and [PERSON_NAME], What are some op"
type textarea "x"
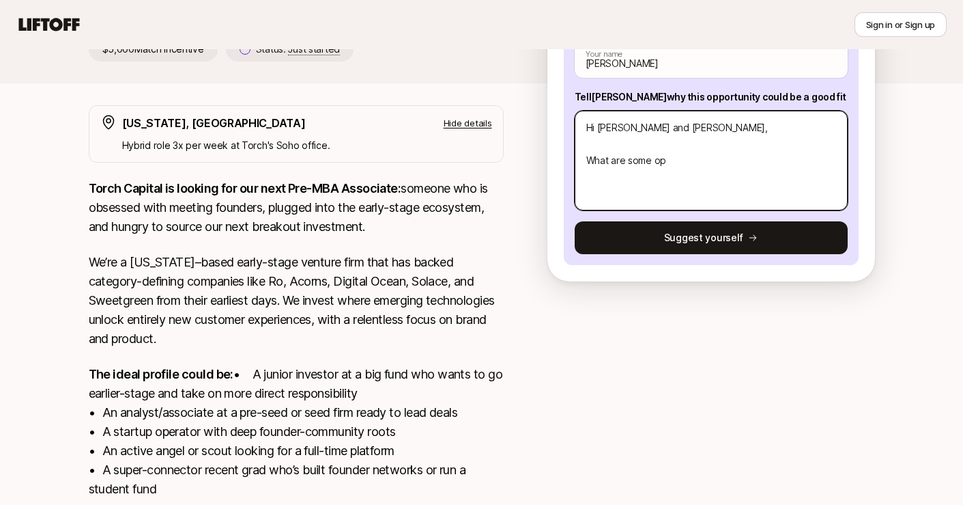
type textarea "Hi [PERSON_NAME] and [PERSON_NAME], What are some opp"
type textarea "x"
type textarea "Hi [PERSON_NAME] and [PERSON_NAME], What are some oppo"
type textarea "x"
type textarea "Hi [PERSON_NAME] and [PERSON_NAME], What are some oppor"
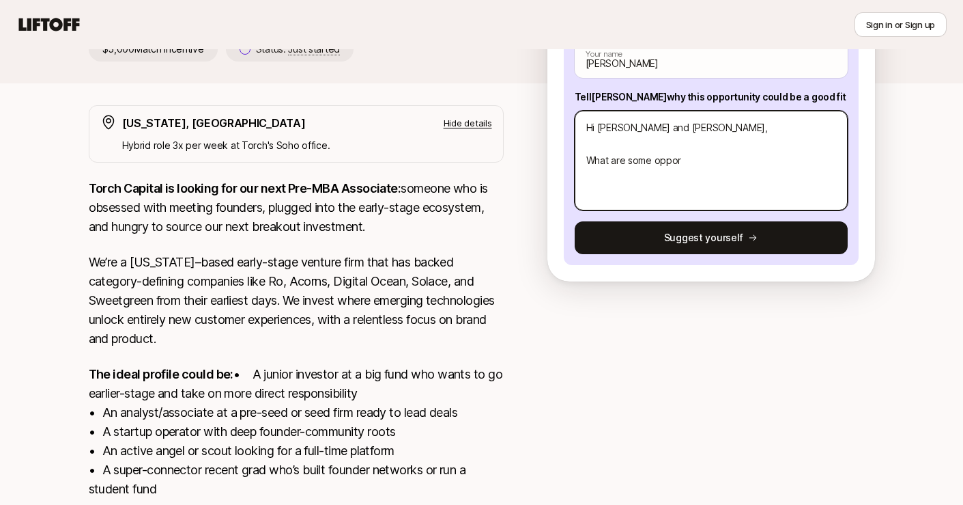
type textarea "x"
type textarea "Hi [PERSON_NAME] and [PERSON_NAME], What are some opport"
type textarea "x"
type textarea "Hi [PERSON_NAME] and [PERSON_NAME], What are some opportu"
type textarea "x"
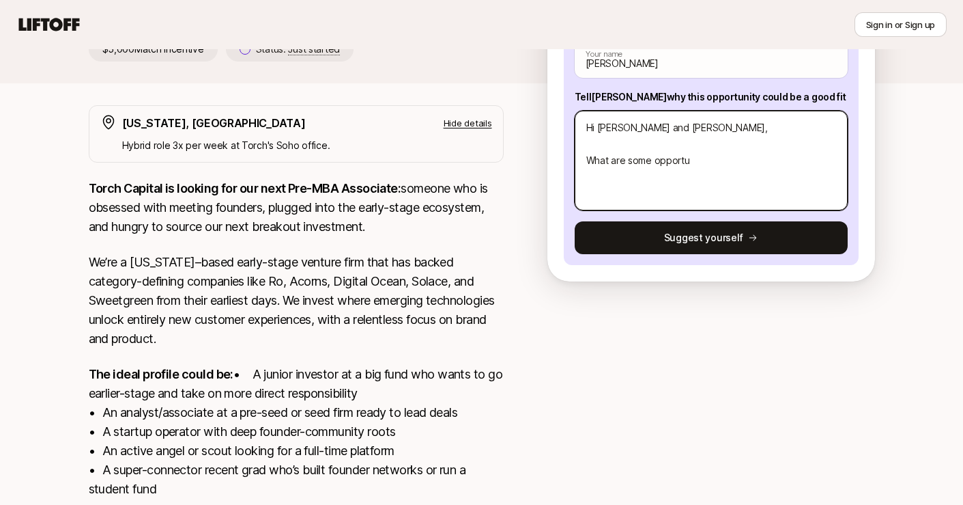
type textarea "Hi [PERSON_NAME] and [PERSON_NAME], What are some opportun"
type textarea "x"
type textarea "Hi [PERSON_NAME] and [PERSON_NAME], What are some opportuni"
type textarea "x"
type textarea "Hi [PERSON_NAME] and [PERSON_NAME], What are some opportuniti"
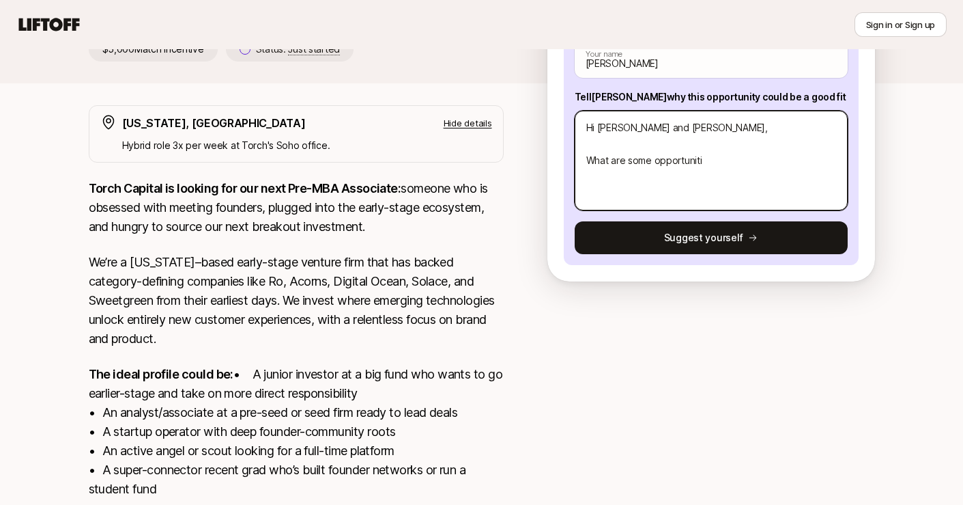
type textarea "x"
type textarea "Hi [PERSON_NAME] and [PERSON_NAME], What are some opportunitie"
type textarea "x"
type textarea "Hi [PERSON_NAME] and [PERSON_NAME], What are some opportunities"
type textarea "x"
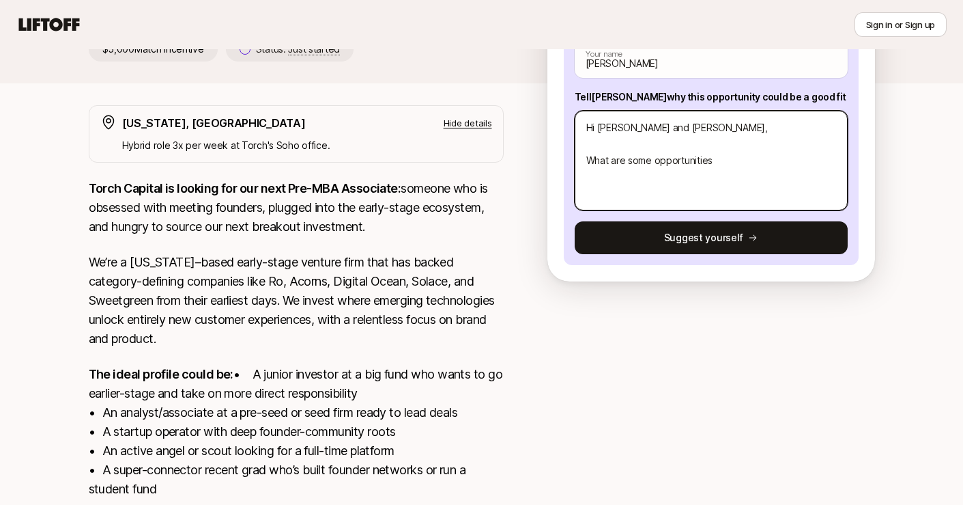
type textarea "Hi [PERSON_NAME] and [PERSON_NAME], What are some opportunities"
type textarea "x"
type textarea "Hi [PERSON_NAME] and [PERSON_NAME], What are some opportunities"
type textarea "x"
type textarea "Hi [PERSON_NAME] and [PERSON_NAME], What are some opportunities"
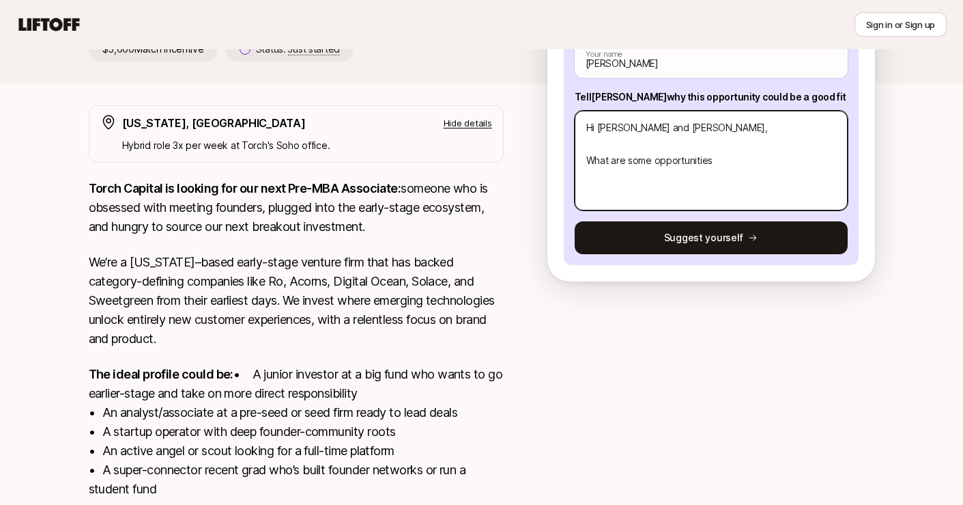
type textarea "x"
type textarea "Hi [PERSON_NAME] and [PERSON_NAME], What are some opportunities I"
type textarea "x"
type textarea "Hi [PERSON_NAME] and [PERSON_NAME], What are some opportunities I'"
type textarea "x"
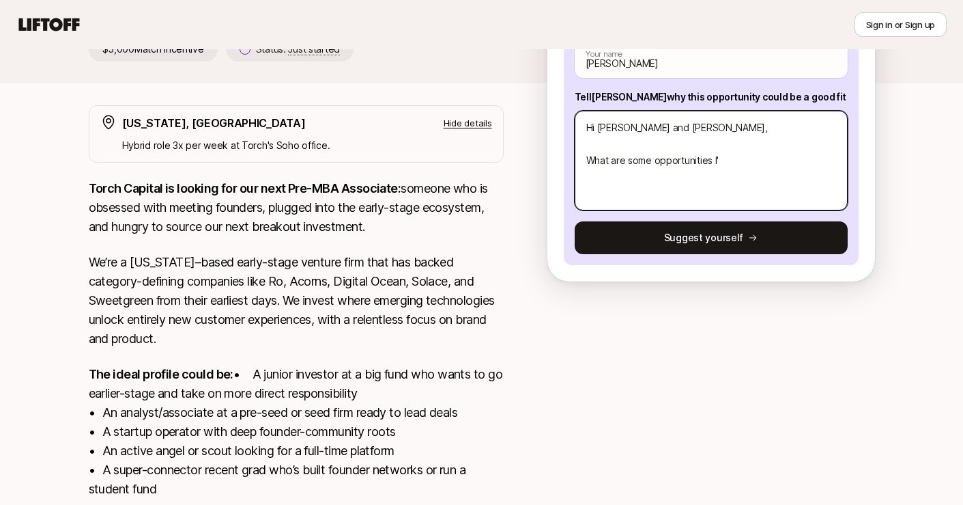
type textarea "Hi [PERSON_NAME] and [PERSON_NAME], What are some opportunities I'm"
type textarea "x"
type textarea "Hi [PERSON_NAME] and [PERSON_NAME], What are some opportunities I'm"
type textarea "x"
type textarea "Hi [PERSON_NAME] and [PERSON_NAME], What are some opportunities I'm e"
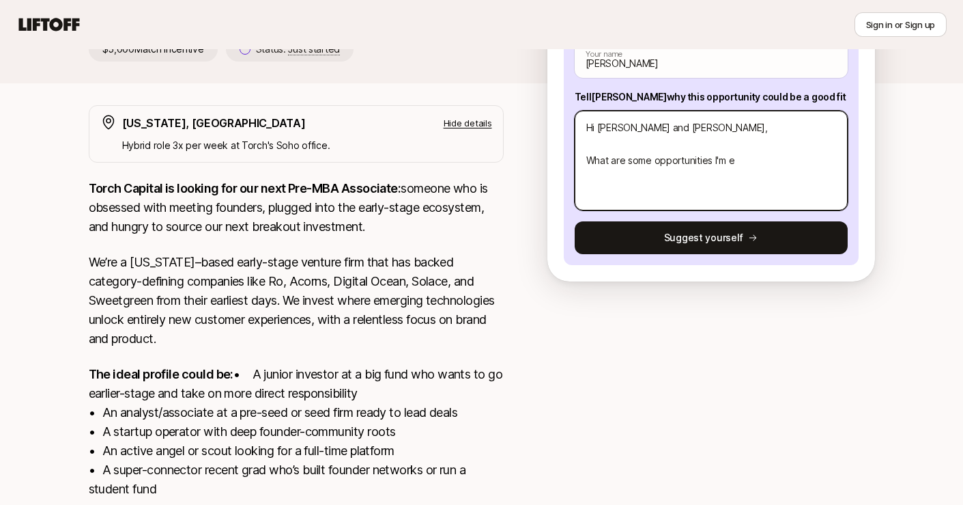
type textarea "x"
type textarea "Hi [PERSON_NAME] and [PERSON_NAME], What are some opportunities I'm ex"
type textarea "x"
type textarea "Hi [PERSON_NAME] and [PERSON_NAME], What are some opportunities I'm exc"
type textarea "x"
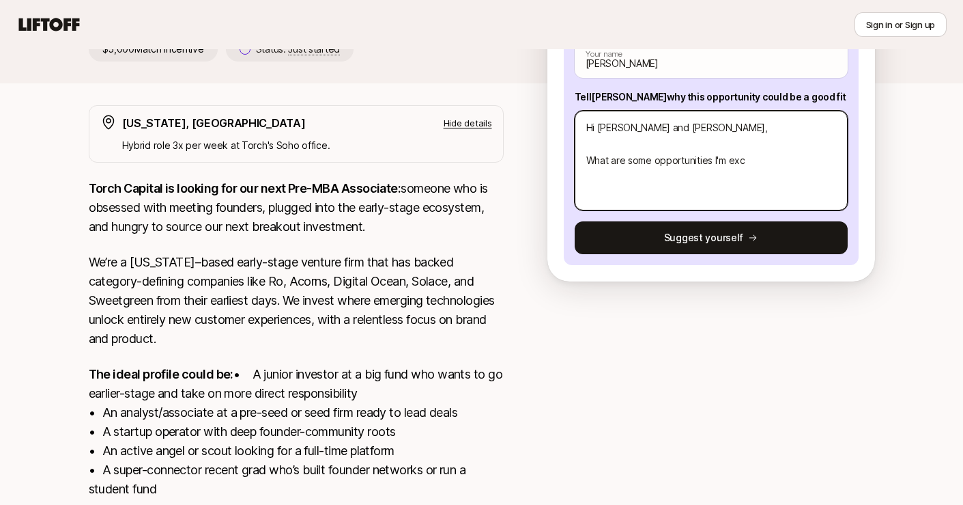
type textarea "Hi [PERSON_NAME] and [PERSON_NAME], What are some opportunities I'm exci"
type textarea "x"
type textarea "Hi [PERSON_NAME] and [PERSON_NAME], What are some opportunities I'm excit"
type textarea "x"
type textarea "Hi [PERSON_NAME] and [PERSON_NAME], What are some opportunities I'm exciti"
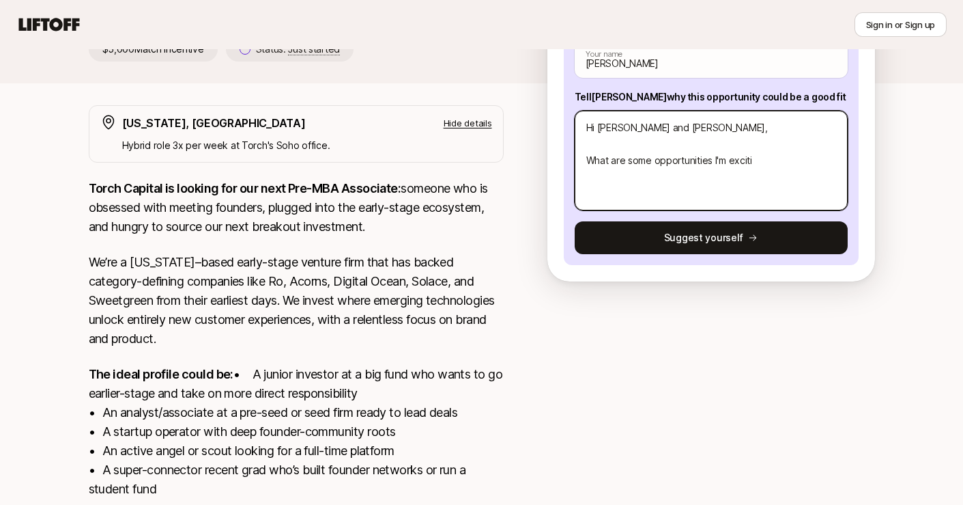
type textarea "x"
type textarea "Hi [PERSON_NAME] and [PERSON_NAME], What are some opportunities I'm excite"
type textarea "x"
type textarea "Hi [PERSON_NAME] and [PERSON_NAME], What are some opportunities I'm excited"
type textarea "x"
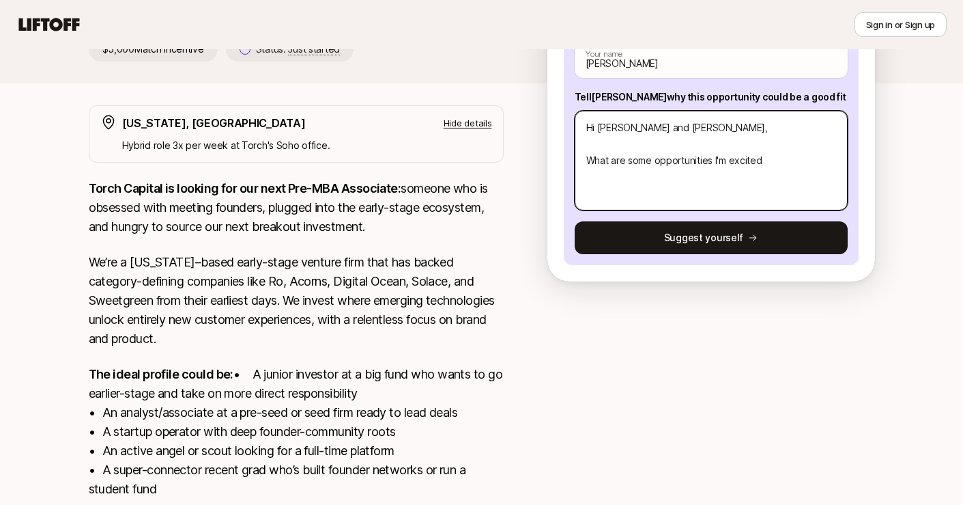
type textarea "Hi [PERSON_NAME] and [PERSON_NAME], What are some opportunities I'm excited"
type textarea "x"
type textarea "Hi [PERSON_NAME] and [PERSON_NAME], What are some opportunities I'm excited a"
type textarea "x"
type textarea "Hi [PERSON_NAME] and [PERSON_NAME], What are some opportunities I'm excited ab"
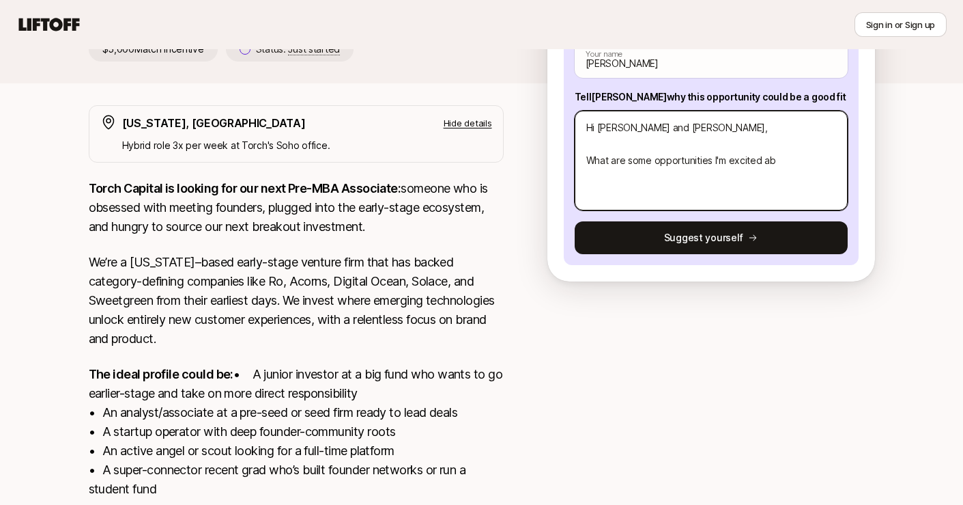
type textarea "x"
type textarea "Hi [PERSON_NAME] and [PERSON_NAME], What are some opportunities I'm excited abo"
type textarea "x"
type textarea "Hi [PERSON_NAME] and [PERSON_NAME], What are some opportunities I'm excited abo…"
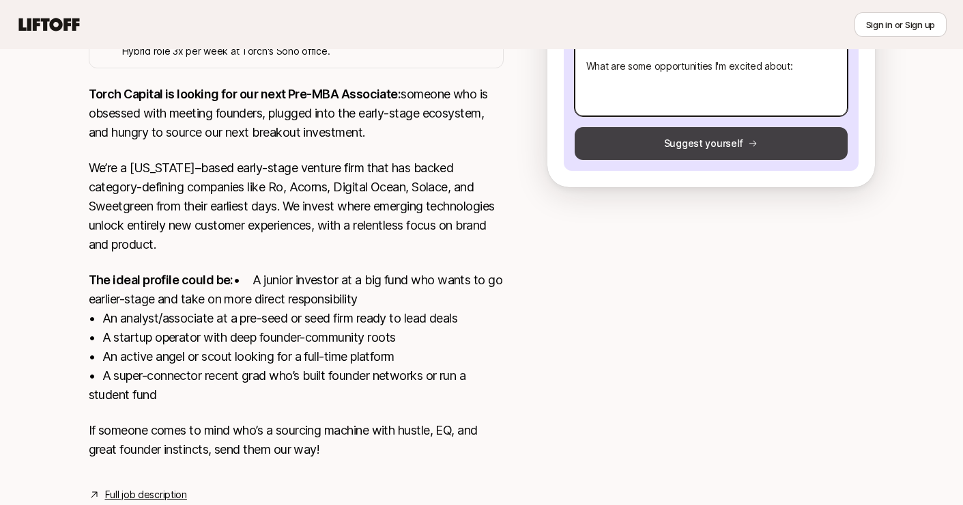
scroll to position [0, 0]
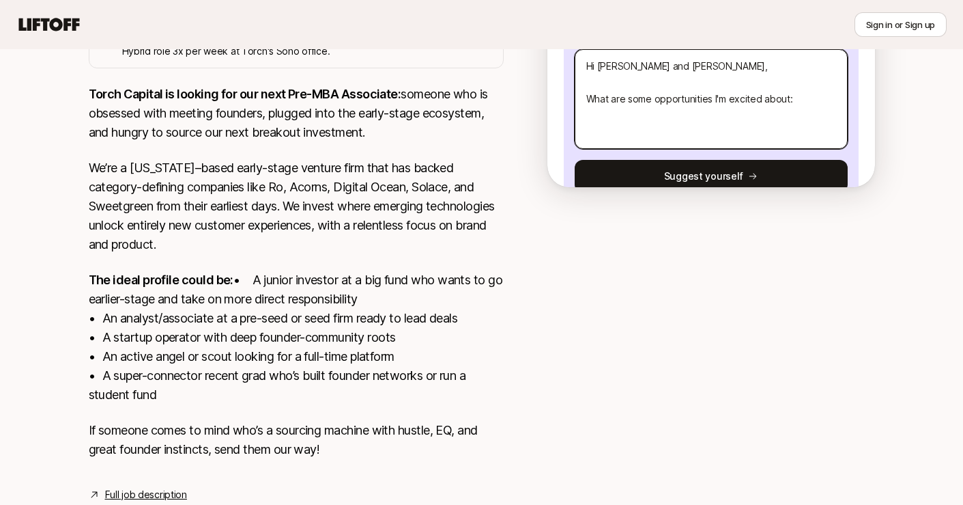
drag, startPoint x: 789, startPoint y: 101, endPoint x: 612, endPoint y: 101, distance: 177.5
click at [612, 101] on textarea "Hi [PERSON_NAME] and [PERSON_NAME], What are some opportunities I'm excited abo…" at bounding box center [711, 99] width 273 height 100
click at [594, 73] on textarea "Hi [PERSON_NAME] and [PERSON_NAME], What investment :" at bounding box center [711, 99] width 273 height 100
click at [623, 77] on textarea "Hi [PERSON_NAME] and [PERSON_NAME], What investment :" at bounding box center [711, 99] width 273 height 100
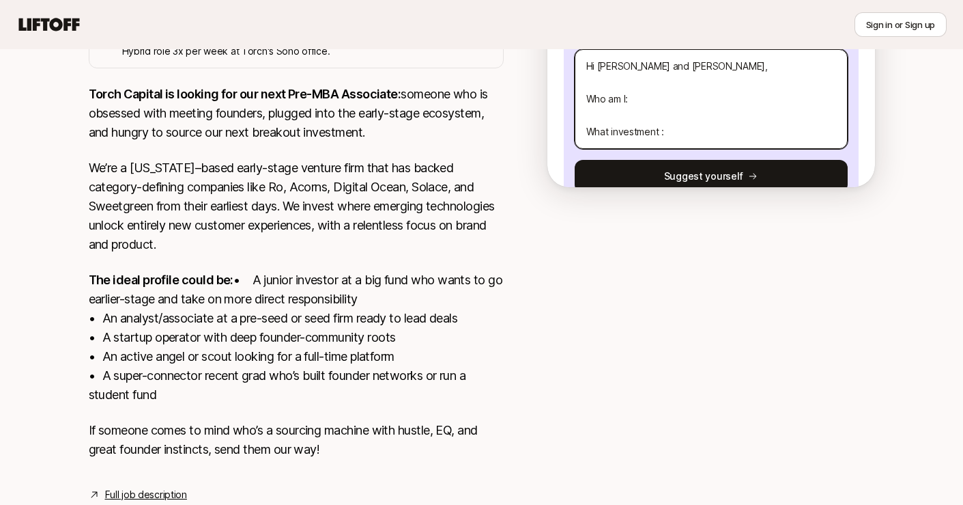
click at [661, 102] on textarea "Hi [PERSON_NAME] and [PERSON_NAME], Who am I: What investment :" at bounding box center [711, 99] width 273 height 100
click at [626, 68] on textarea "Hi [PERSON_NAME] and [PERSON_NAME], Who am I: What investment :" at bounding box center [711, 99] width 273 height 100
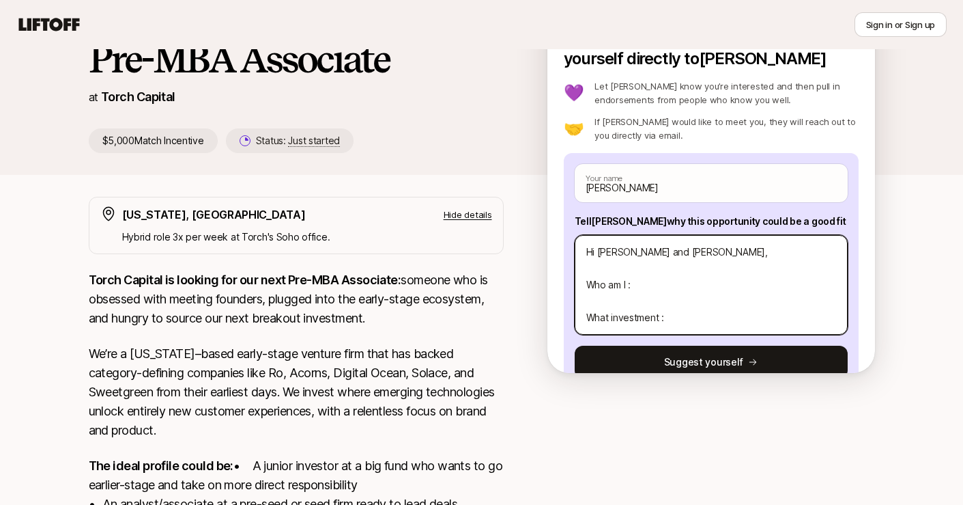
scroll to position [117, 0]
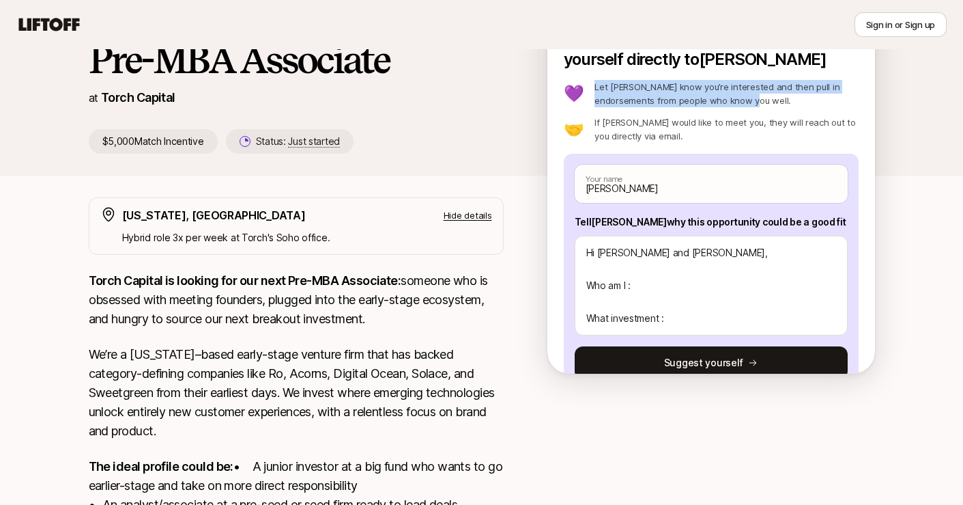
drag, startPoint x: 723, startPoint y: 107, endPoint x: 591, endPoint y: 91, distance: 133.4
click at [595, 91] on p "Let [PERSON_NAME] know you’re interested and then pull in endorsements from peo…" at bounding box center [727, 93] width 264 height 27
drag, startPoint x: 599, startPoint y: 91, endPoint x: 659, endPoint y: 128, distance: 70.3
click at [659, 128] on div "💜 Let [PERSON_NAME] know you’re interested and then pull in endorsements from p…" at bounding box center [711, 111] width 295 height 63
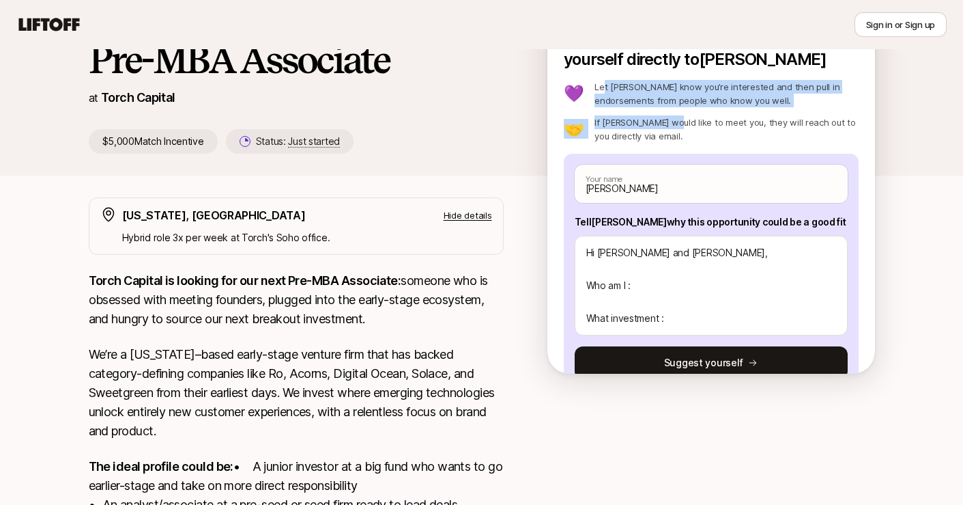
click at [659, 128] on p "If [PERSON_NAME] would like to meet you, they will reach out to you directly vi…" at bounding box center [727, 128] width 264 height 27
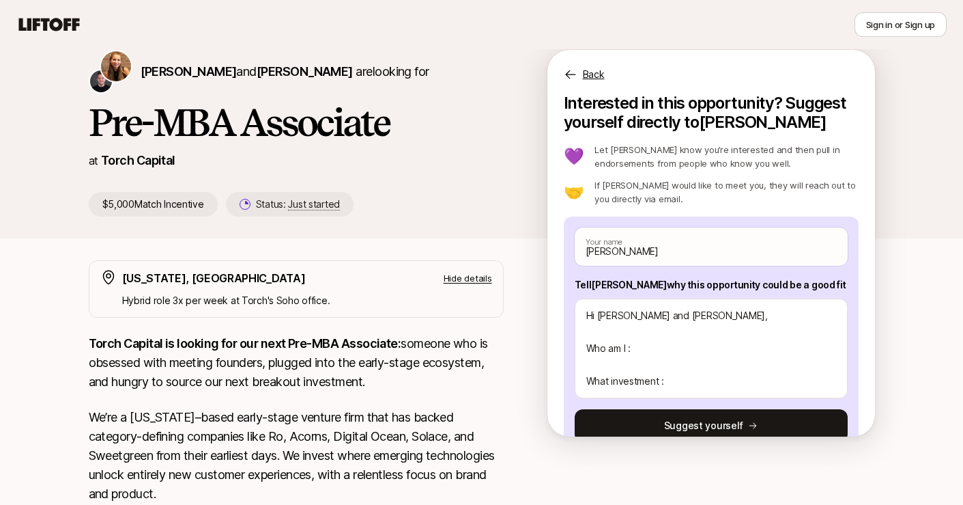
scroll to position [52, 0]
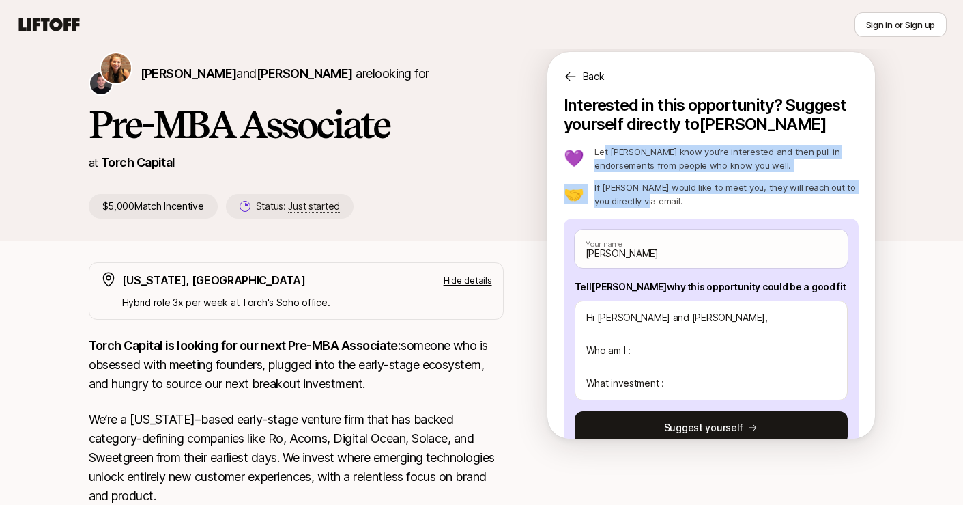
drag, startPoint x: 601, startPoint y: 156, endPoint x: 678, endPoint y: 195, distance: 86.7
click at [678, 195] on div "💜 Let [PERSON_NAME] know you’re interested and then pull in endorsements from p…" at bounding box center [711, 176] width 295 height 63
click at [678, 195] on p "If [PERSON_NAME] would like to meet you, they will reach out to you directly vi…" at bounding box center [727, 193] width 264 height 27
drag, startPoint x: 678, startPoint y: 195, endPoint x: 594, endPoint y: 150, distance: 95.6
click at [594, 150] on div "💜 Let [PERSON_NAME] know you’re interested and then pull in endorsements from p…" at bounding box center [711, 176] width 295 height 63
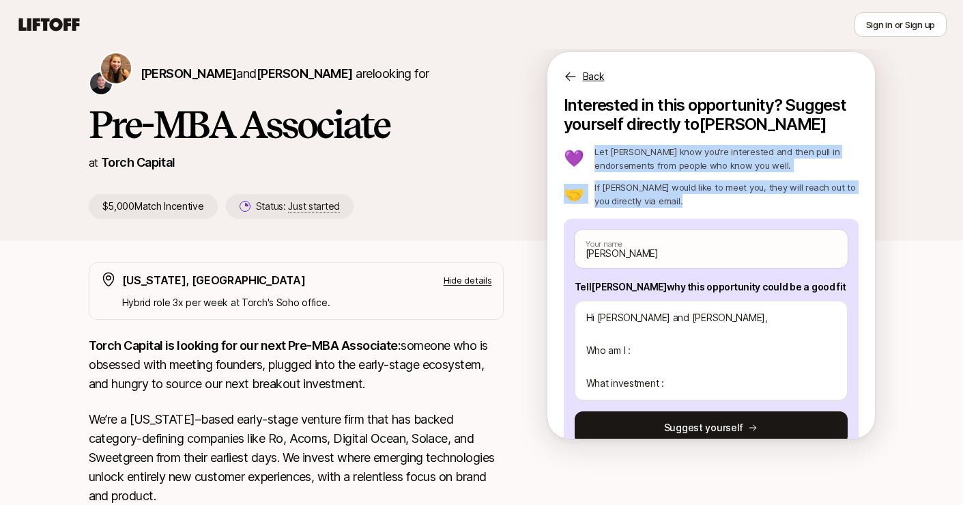
click at [595, 150] on p "Let [PERSON_NAME] know you’re interested and then pull in endorsements from peo…" at bounding box center [727, 158] width 264 height 27
drag, startPoint x: 594, startPoint y: 150, endPoint x: 640, endPoint y: 198, distance: 66.7
click at [640, 198] on div "💜 Let [PERSON_NAME] know you’re interested and then pull in endorsements from p…" at bounding box center [711, 176] width 295 height 63
click at [640, 198] on p "If [PERSON_NAME] would like to meet you, they will reach out to you directly vi…" at bounding box center [727, 193] width 264 height 27
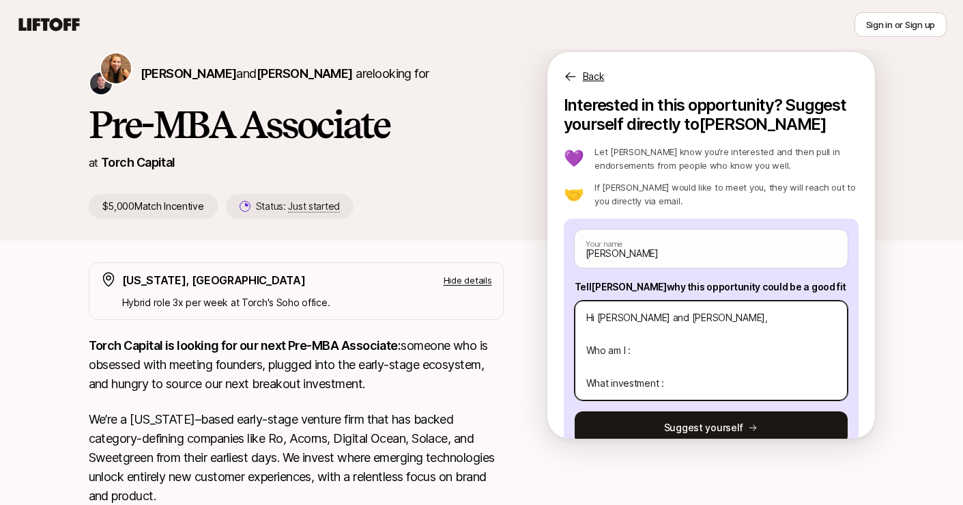
click at [649, 348] on textarea "Hi [PERSON_NAME] and [PERSON_NAME], Who am I : What investment :" at bounding box center [711, 350] width 273 height 100
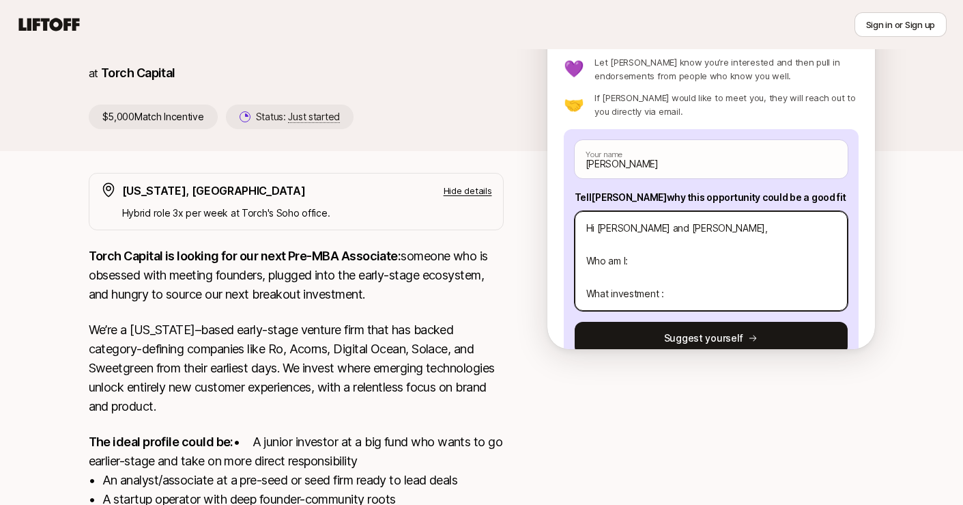
scroll to position [142, 0]
click at [653, 262] on textarea "Hi [PERSON_NAME] and [PERSON_NAME], Who am I: What investment :" at bounding box center [711, 260] width 273 height 100
click at [671, 295] on textarea "Hi [PERSON_NAME] and [PERSON_NAME], Who am I: What investment :" at bounding box center [711, 260] width 273 height 100
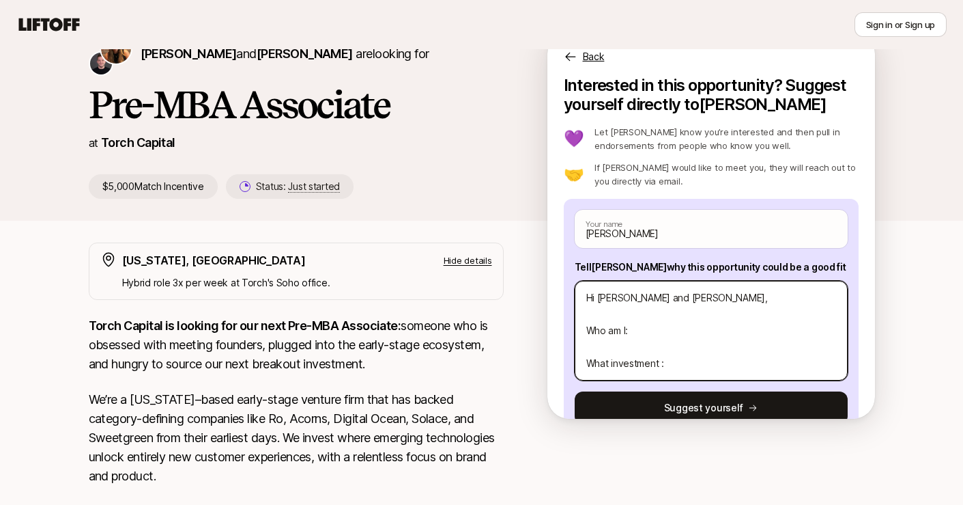
scroll to position [0, 0]
click at [643, 367] on textarea "Hi [PERSON_NAME] and [PERSON_NAME], Who am I: What Thesis excites me:" at bounding box center [711, 331] width 273 height 100
click at [617, 365] on textarea "Hi [PERSON_NAME] and [PERSON_NAME], Who am I: What Thesis excites me:" at bounding box center [711, 331] width 273 height 100
click at [708, 367] on textarea "Hi [PERSON_NAME] and [PERSON_NAME], Who am I: What thesis excites me:" at bounding box center [711, 331] width 273 height 100
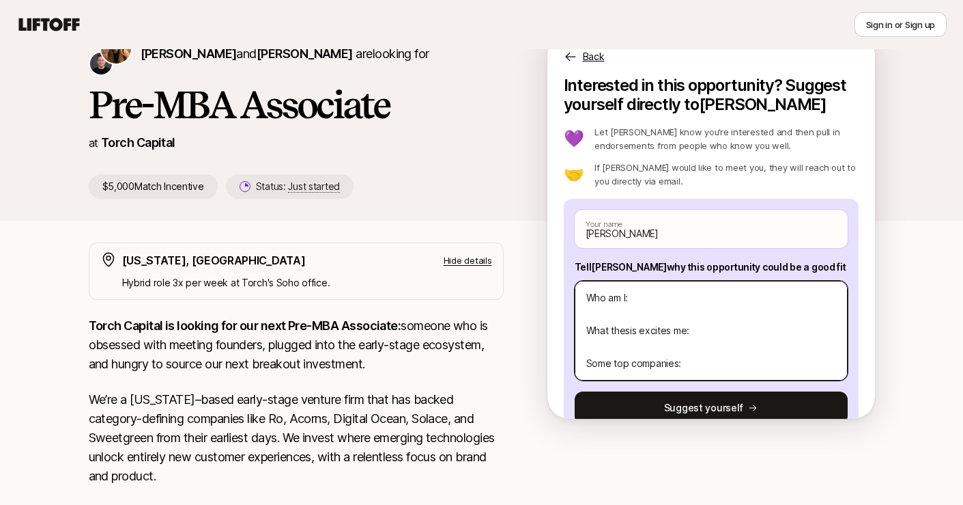
drag, startPoint x: 692, startPoint y: 363, endPoint x: 558, endPoint y: 363, distance: 133.8
click at [558, 363] on div "Interested in this opportunity? Suggest yourself directly to [PERSON_NAME] 💜 Le…" at bounding box center [712, 247] width 328 height 343
